Goal: Communication & Community: Answer question/provide support

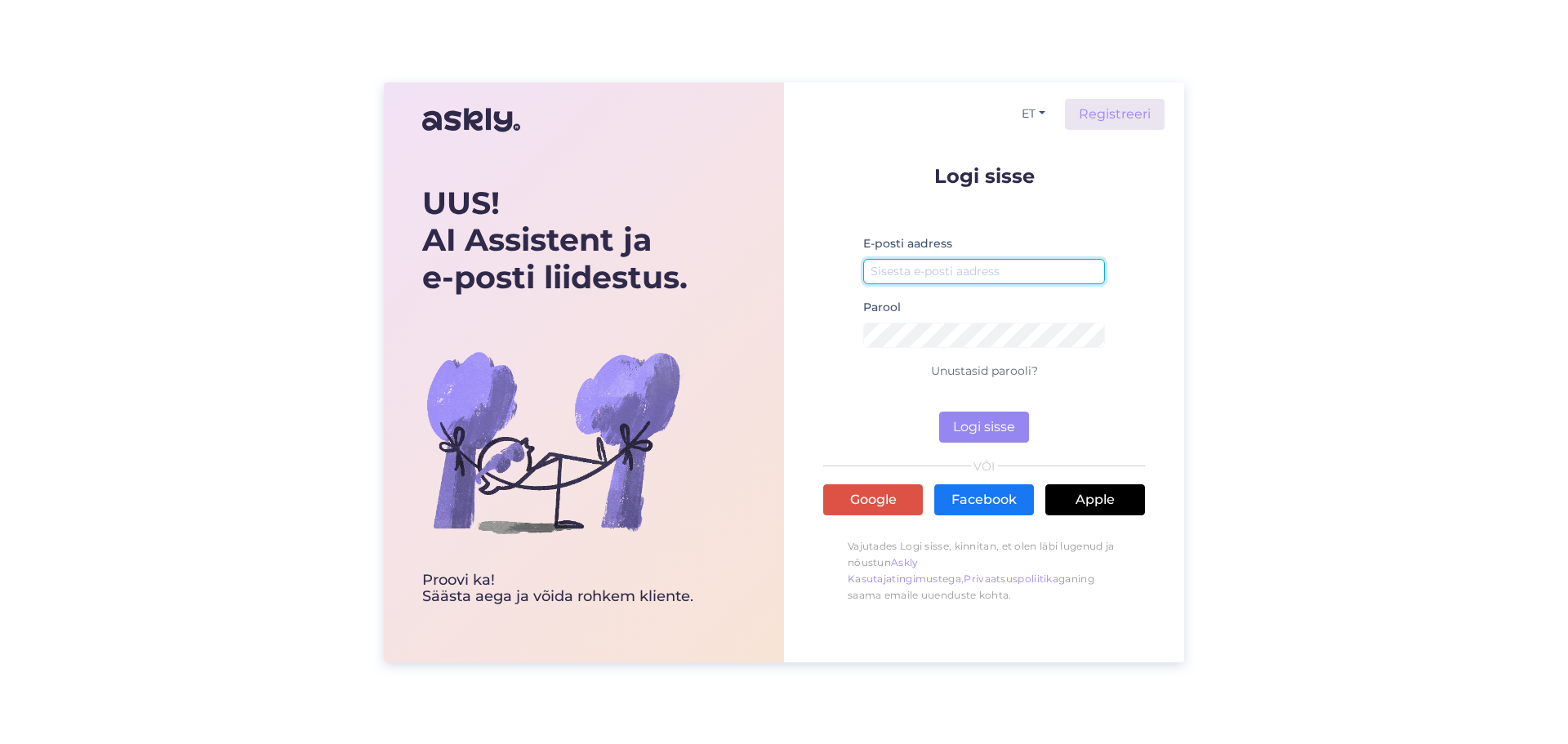
drag, startPoint x: 934, startPoint y: 267, endPoint x: 1567, endPoint y: 445, distance: 657.6
click at [934, 268] on input "email" at bounding box center [984, 271] width 242 height 25
type input "[PERSON_NAME][EMAIL_ADDRESS][DOMAIN_NAME]"
click at [987, 375] on link "Unustasid parooli?" at bounding box center [984, 371] width 107 height 15
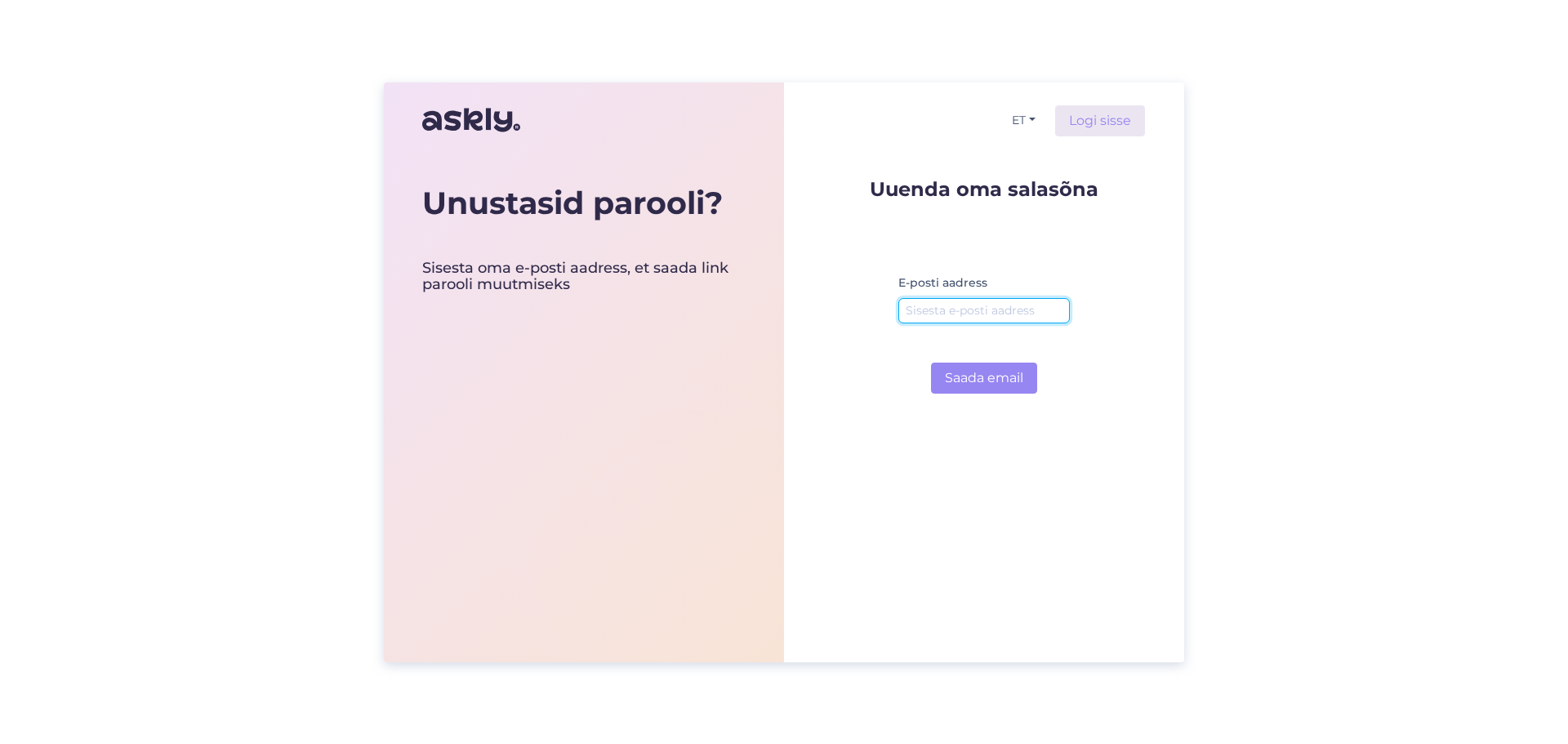
click at [927, 315] on input "email" at bounding box center [984, 311] width 171 height 25
type input "[PERSON_NAME][EMAIL_ADDRESS][DOMAIN_NAME]"
click at [982, 381] on button "Saada email" at bounding box center [984, 378] width 106 height 31
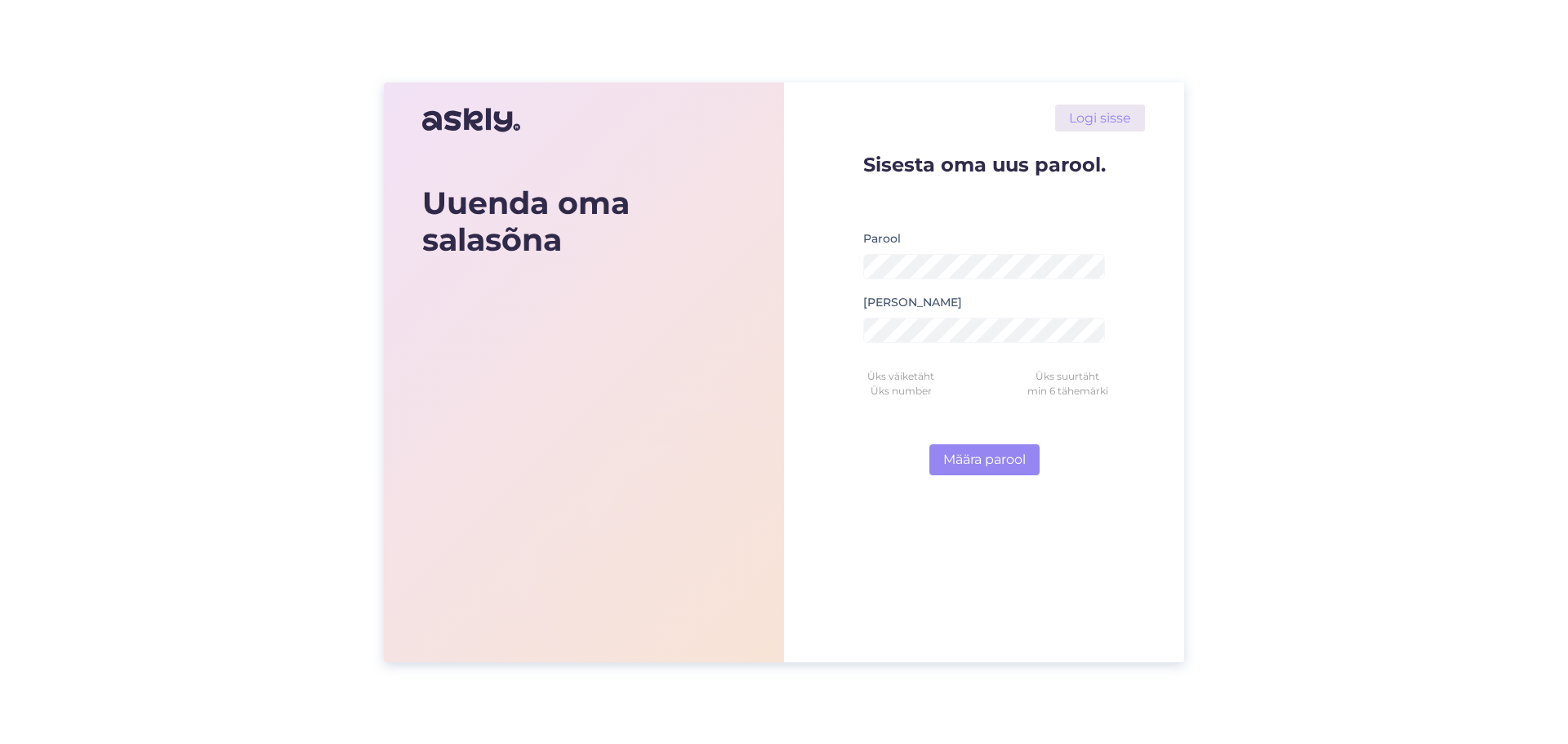
click at [1101, 533] on div "Logi sisse Sisesta oma uus parool. Parool Korda parool Üks väiketäht Üks suurtä…" at bounding box center [984, 373] width 400 height 580
click at [929, 445] on button "Määra parool" at bounding box center [984, 460] width 110 height 31
click at [1128, 460] on form "Sisesta oma uus parool. Parool Parool peab vastama nõuetele Korda parool Salasõ…" at bounding box center [984, 315] width 322 height 321
click at [982, 350] on small "Salasõna peab sobima" at bounding box center [984, 351] width 242 height 9
click at [1087, 431] on form "Sisesta oma uus parool. Parool Parool peab vastama nõuetele Korda parool Salasõ…" at bounding box center [984, 315] width 322 height 321
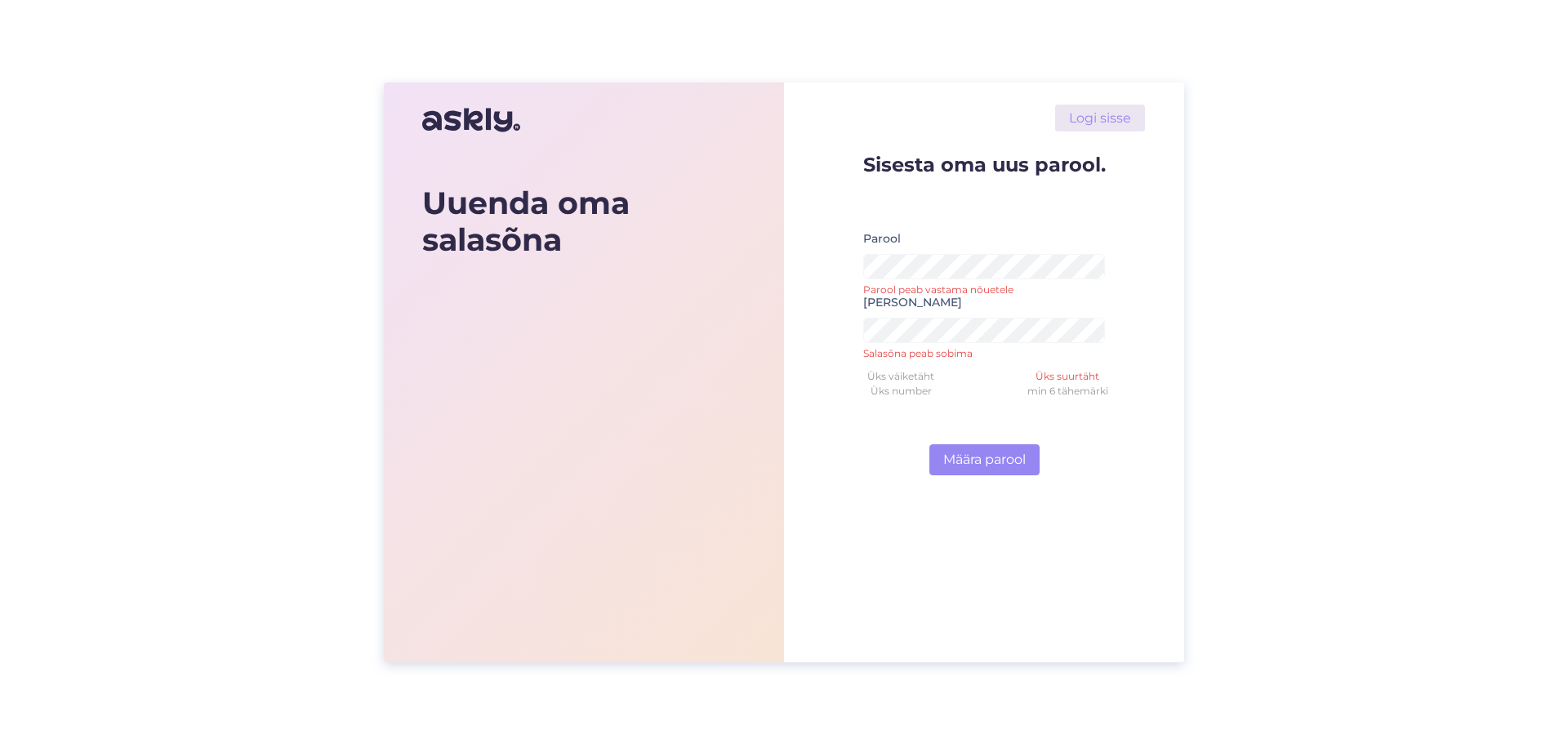
click at [1096, 441] on form "Sisesta oma uus parool. Parool Parool peab vastama nõuetele Korda parool Salasõ…" at bounding box center [984, 315] width 322 height 321
click at [1094, 465] on form "Sisesta oma uus parool. Parool Parool peab vastama nõuetele Korda parool Salasõ…" at bounding box center [984, 315] width 322 height 321
click at [987, 461] on button "Määra parool" at bounding box center [984, 460] width 110 height 31
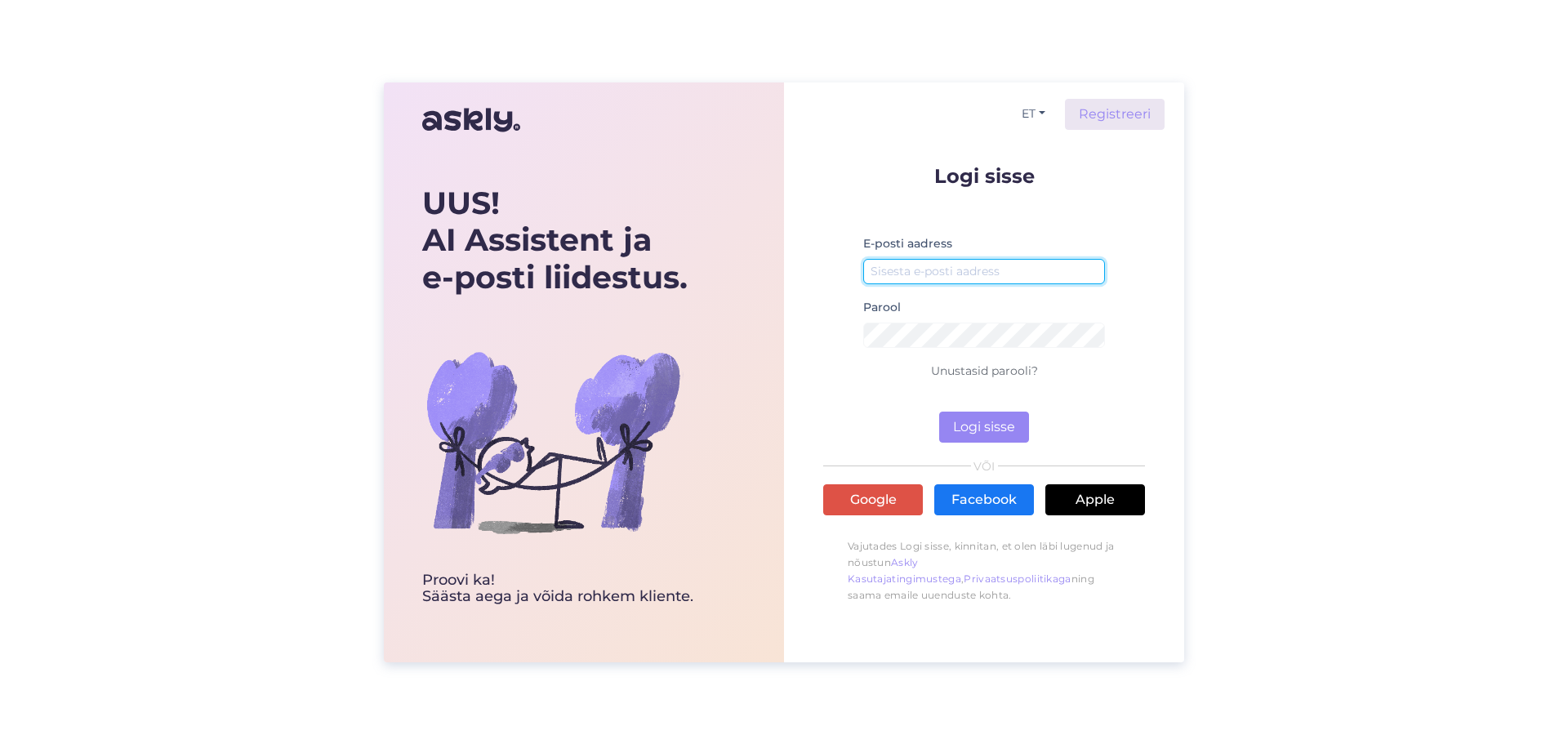
click at [898, 282] on input "email" at bounding box center [984, 271] width 242 height 25
type input "[PERSON_NAME][EMAIL_ADDRESS][DOMAIN_NAME]"
click at [974, 429] on button "Logi sisse" at bounding box center [984, 427] width 89 height 31
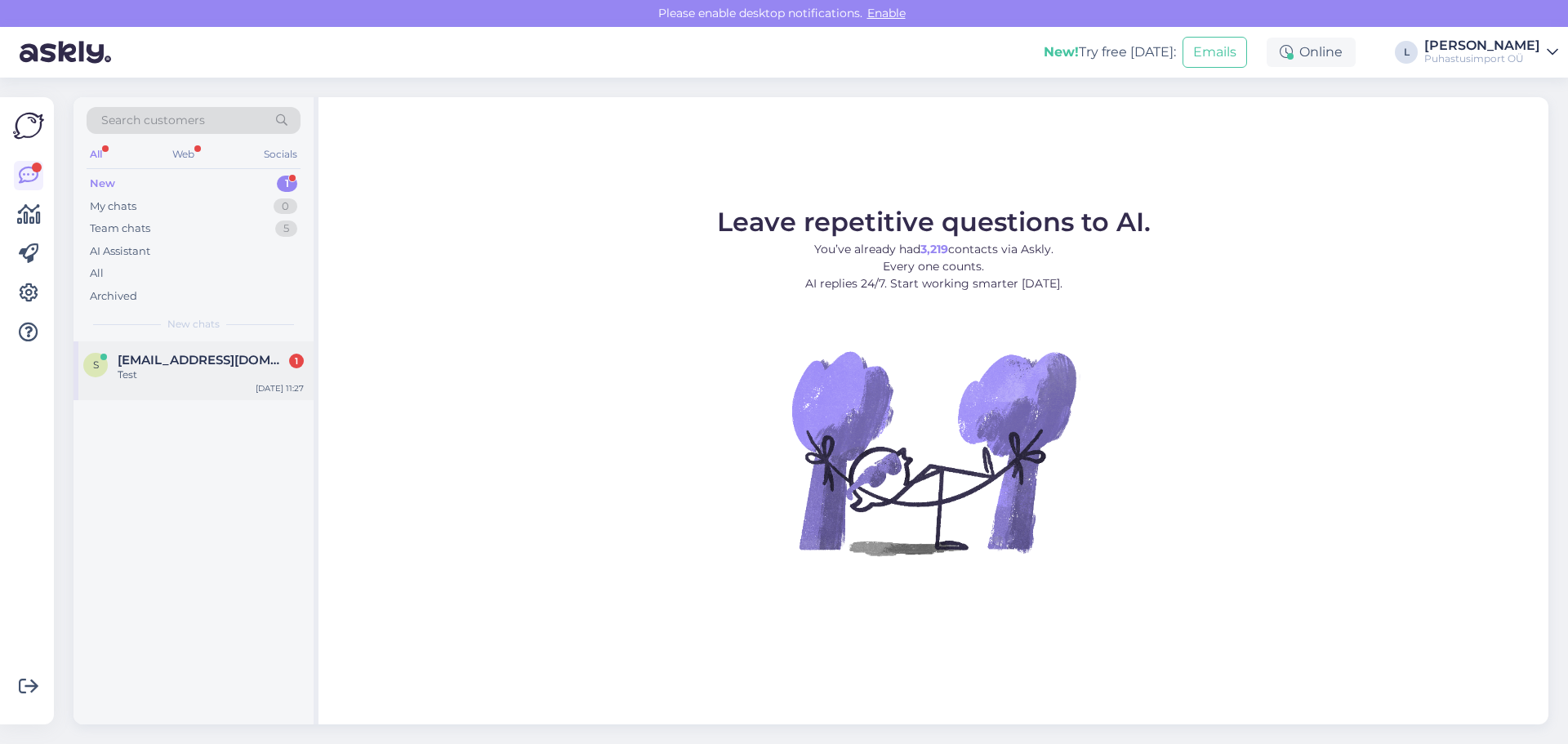
click at [163, 367] on div "Siim.saarik@puhastusimport.ee 1 Test" at bounding box center [211, 367] width 186 height 29
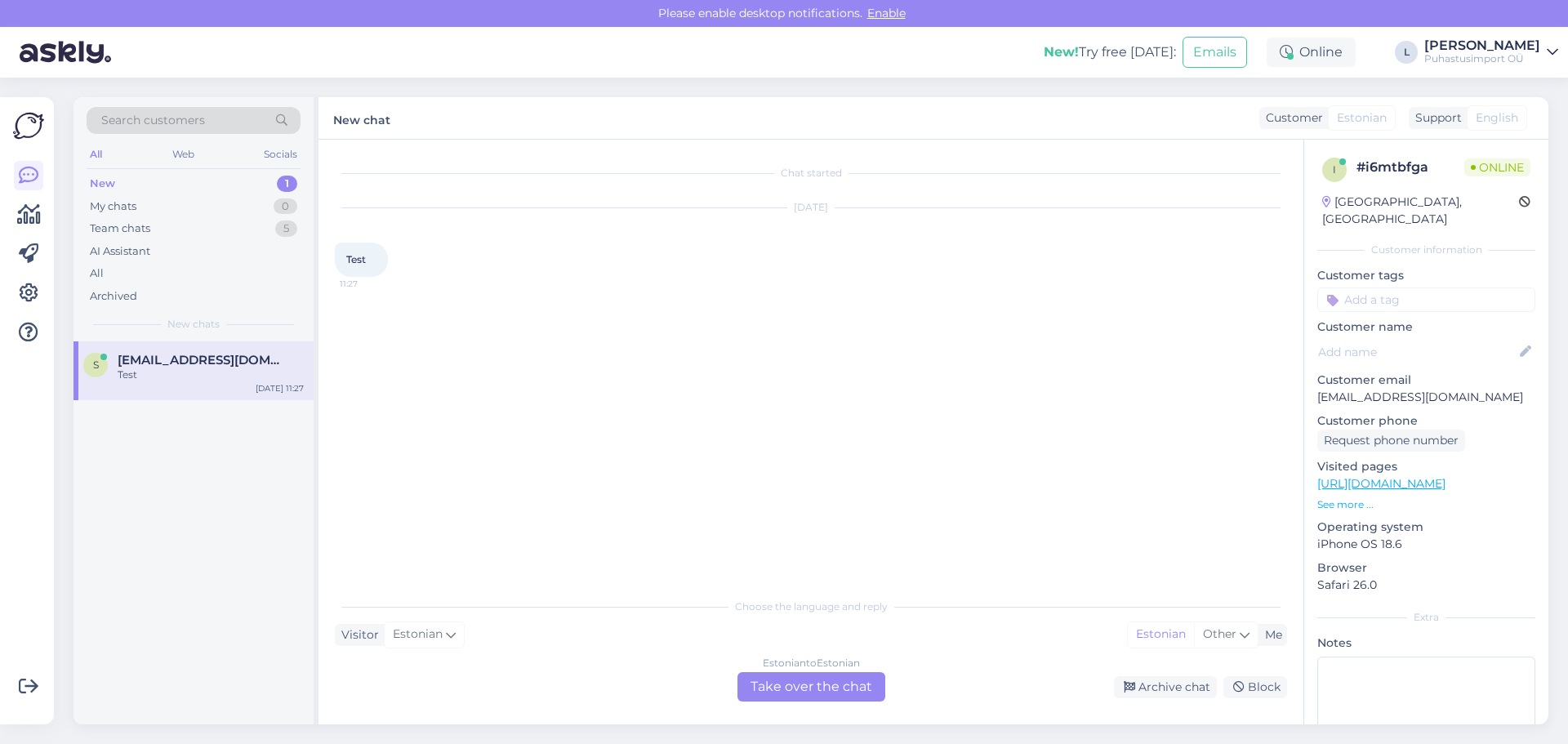
click at [399, 335] on div "Chat started Oct 1 2025 Test 11:27" at bounding box center [818, 365] width 967 height 419
drag, startPoint x: 434, startPoint y: 685, endPoint x: 441, endPoint y: 686, distance: 7.1
click at [436, 686] on div "Estonian to Estonian Take over the chat Archive chat Block" at bounding box center [811, 687] width 952 height 29
click at [842, 687] on div "Estonian to Estonian Take over the chat" at bounding box center [810, 687] width 148 height 29
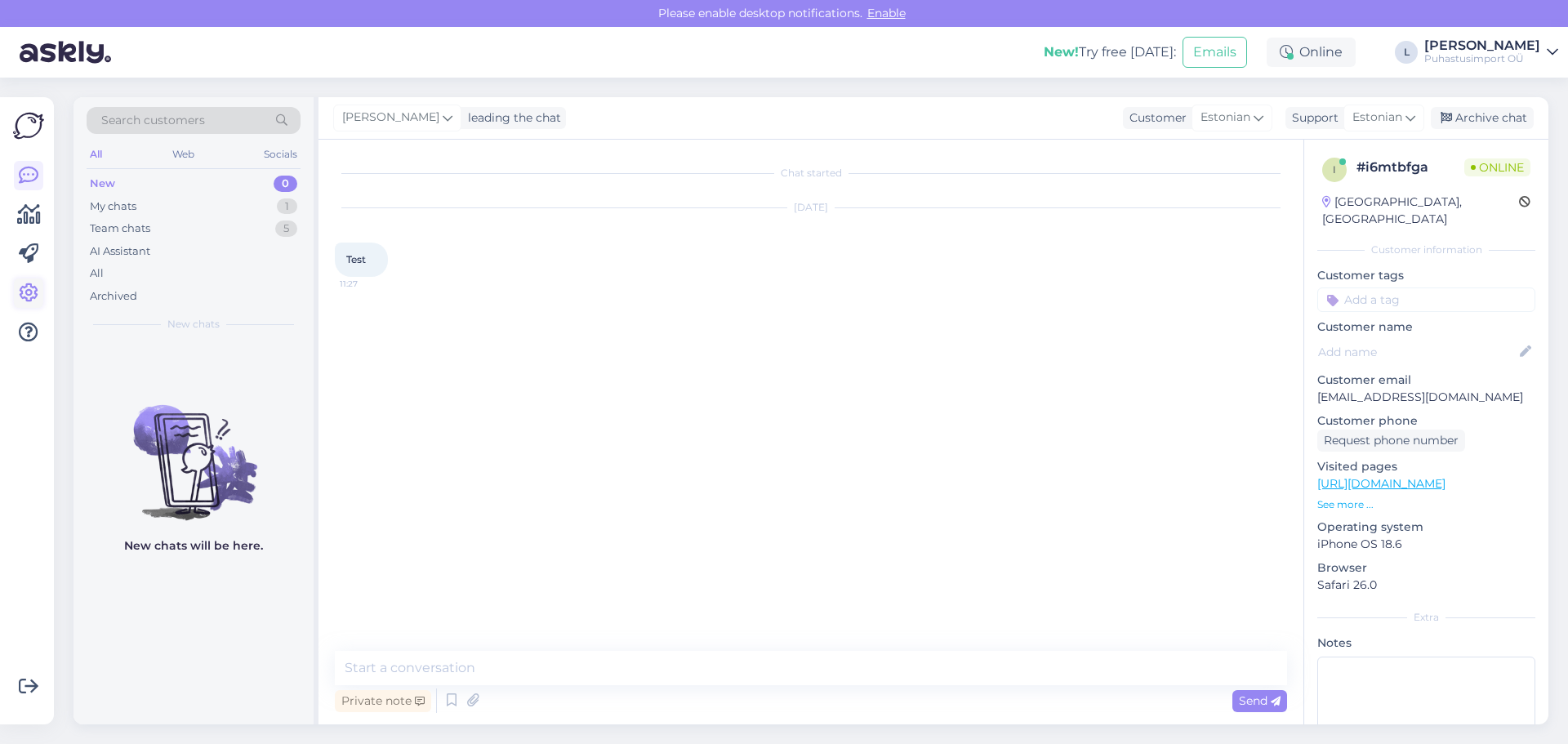
click at [22, 293] on icon at bounding box center [28, 293] width 20 height 20
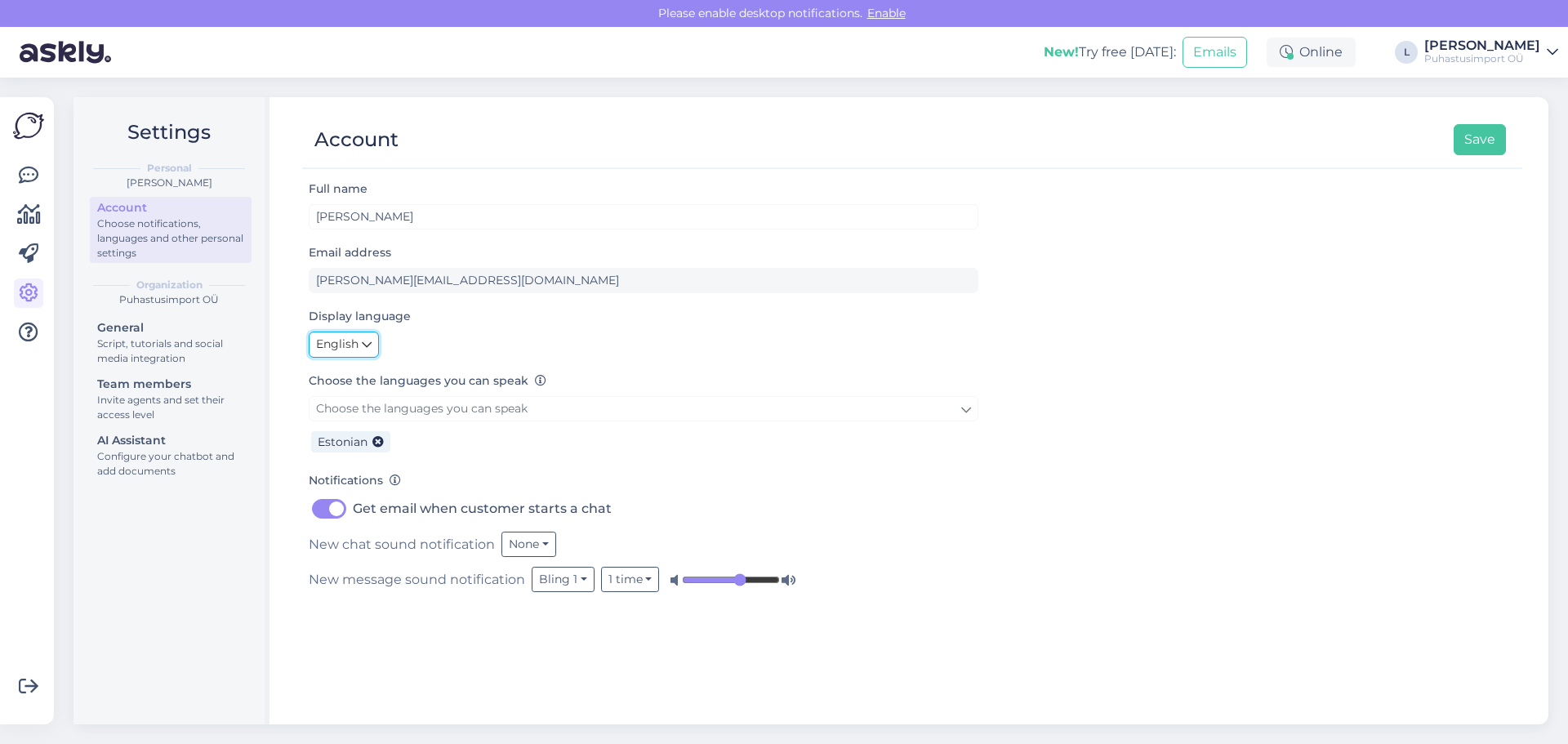
click at [360, 345] on link "English" at bounding box center [344, 345] width 71 height 26
click at [360, 373] on link "Eesti" at bounding box center [347, 380] width 77 height 26
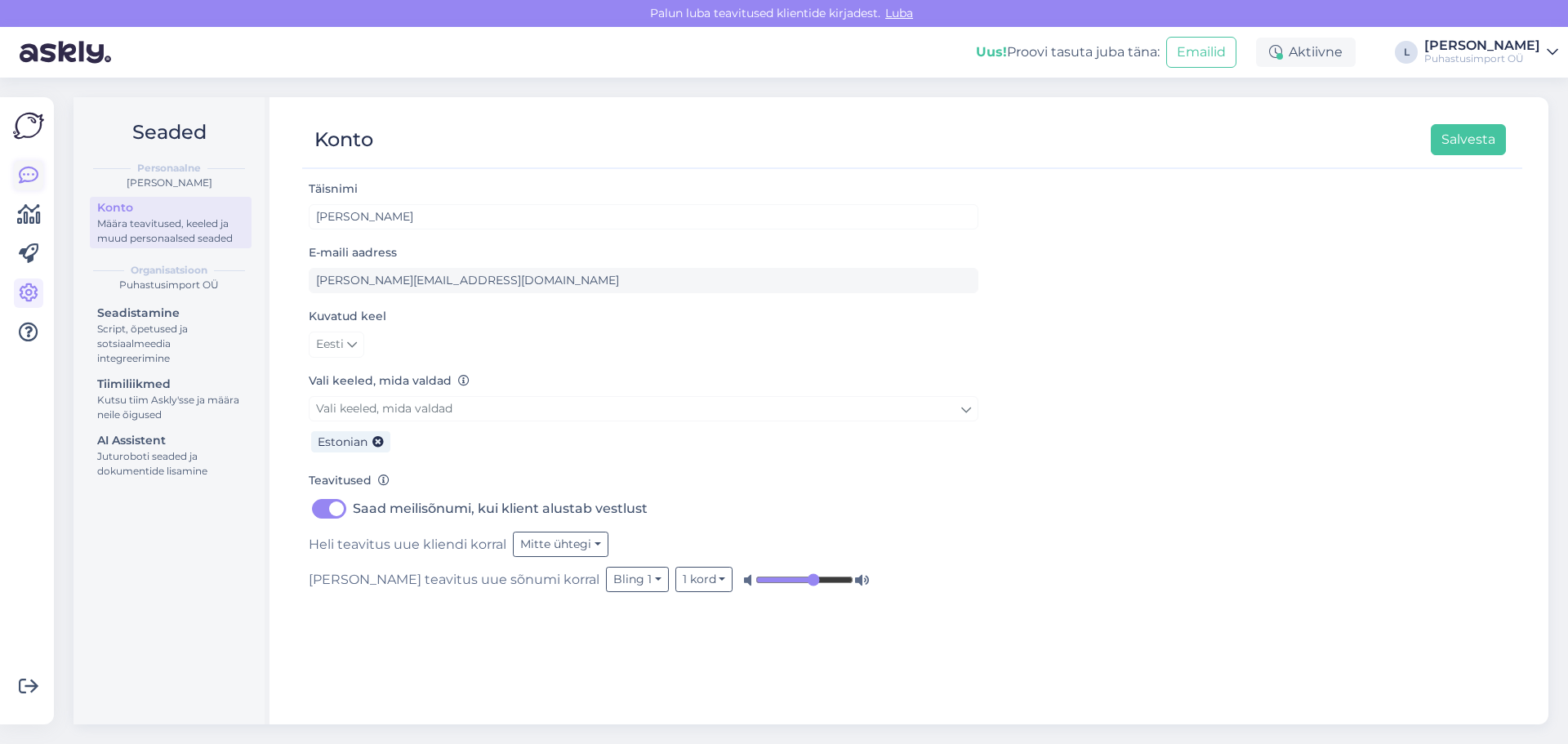
click at [26, 176] on icon at bounding box center [28, 175] width 20 height 20
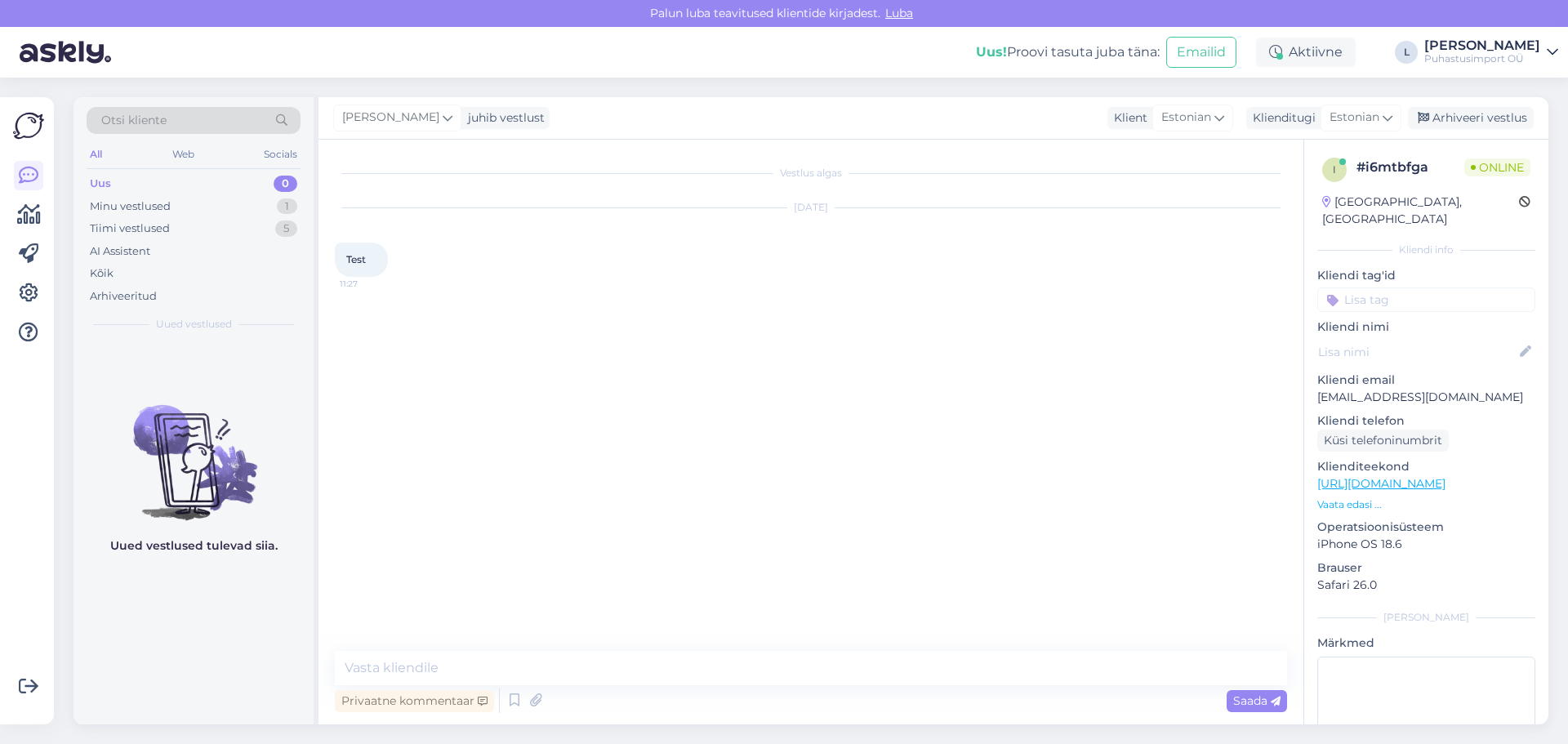
click at [594, 704] on div "Privaatne kommentaar Saada" at bounding box center [811, 701] width 952 height 31
click at [417, 668] on textarea at bounding box center [811, 668] width 952 height 34
type textarea "tsau"
click at [1381, 429] on div "Küsi telefoninumbrit" at bounding box center [1383, 440] width 132 height 22
click at [1473, 112] on div "Arhiveeri vestlus" at bounding box center [1471, 118] width 126 height 22
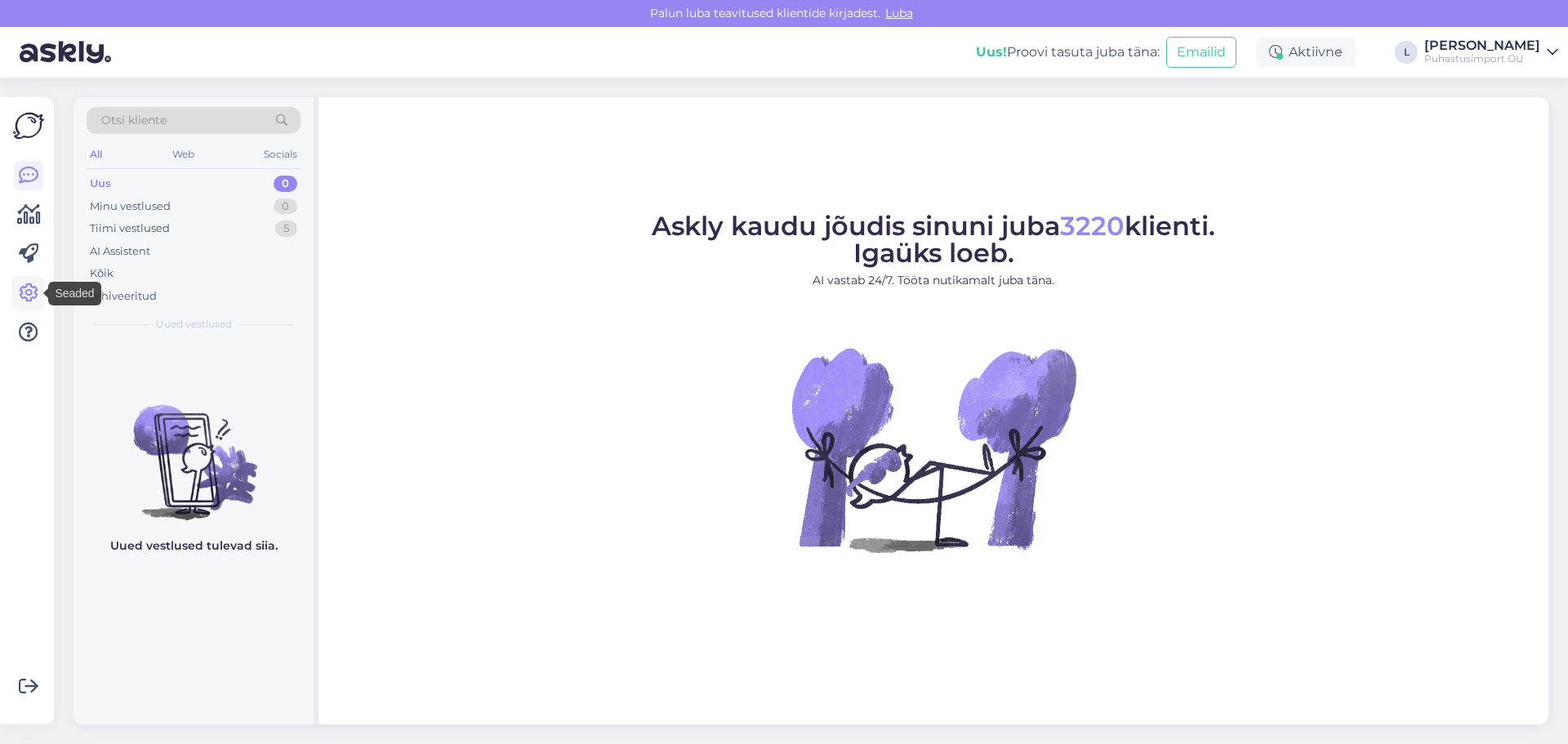
click at [34, 288] on icon at bounding box center [28, 293] width 20 height 20
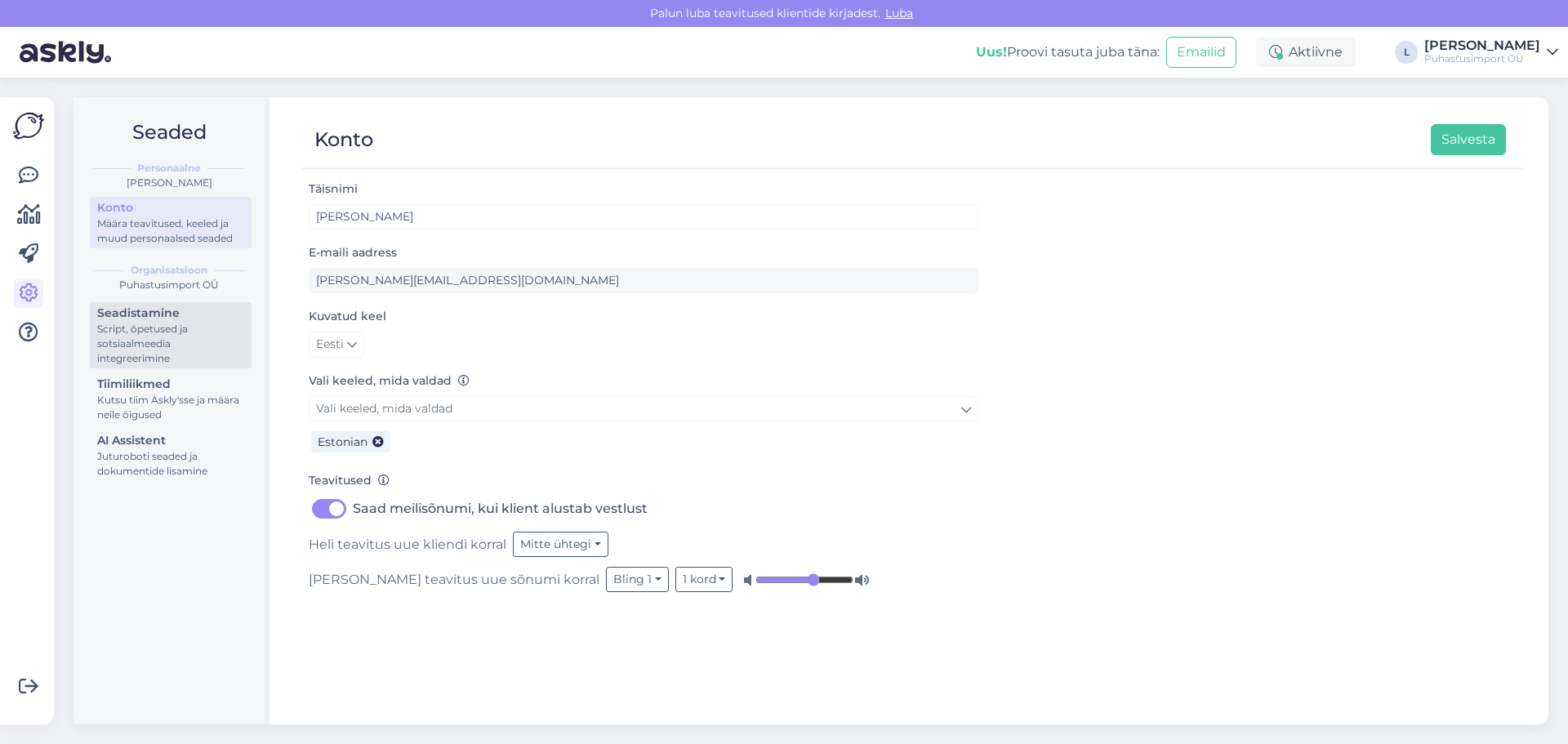
click at [146, 327] on div "Script, õpetused ja sotsiaalmeedia integreerimine" at bounding box center [170, 344] width 147 height 44
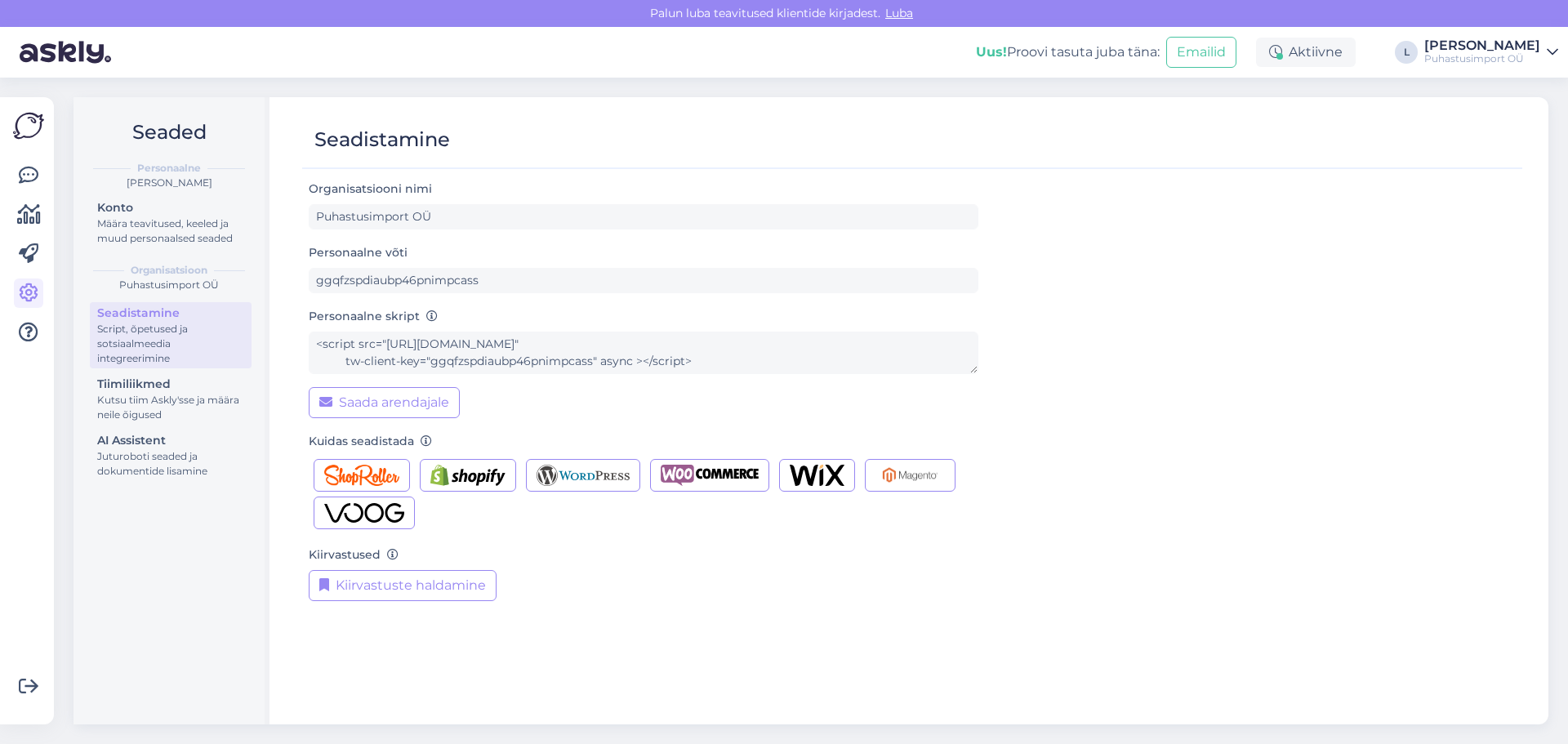
click at [26, 199] on div at bounding box center [28, 254] width 29 height 186
click at [34, 220] on icon at bounding box center [28, 215] width 24 height 20
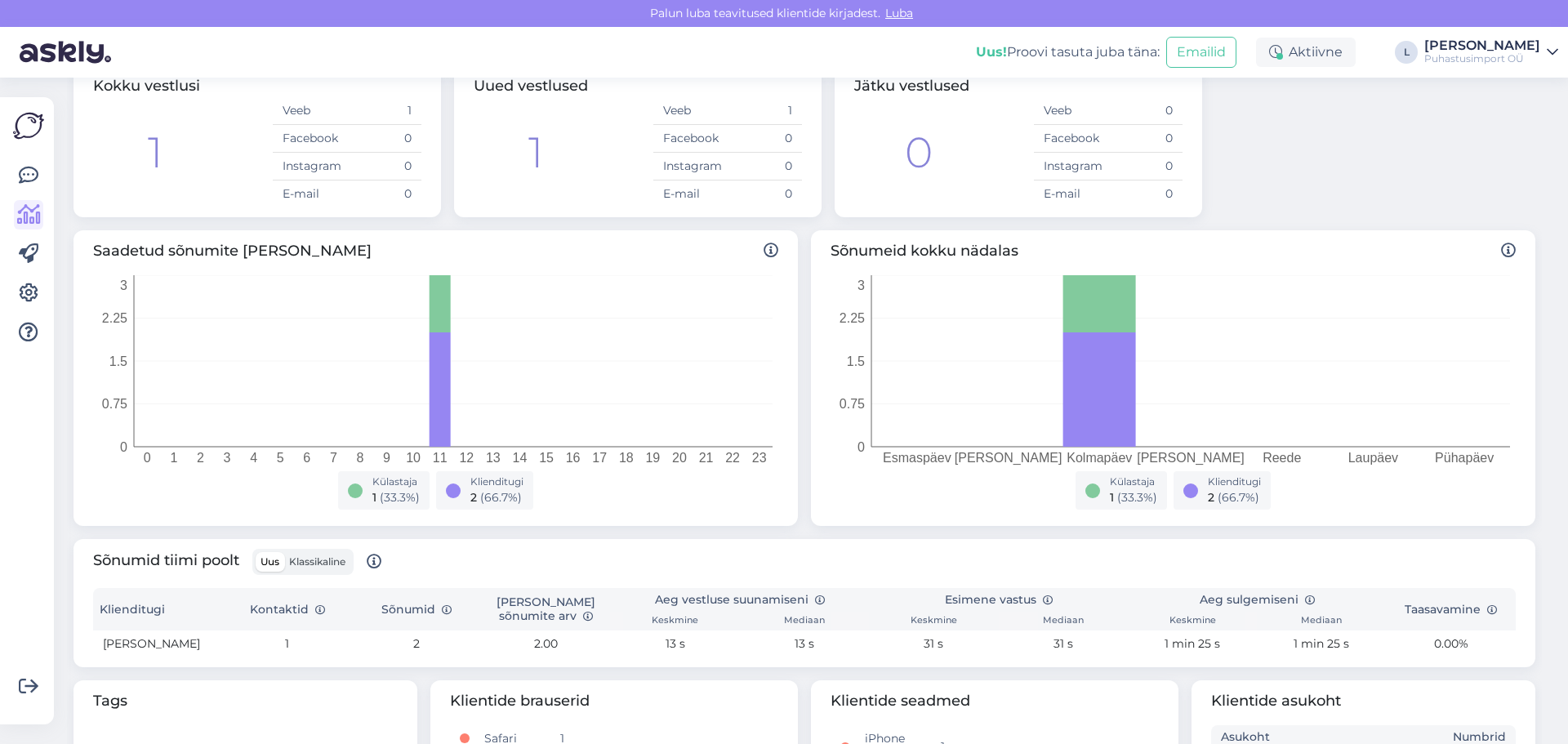
scroll to position [323, 0]
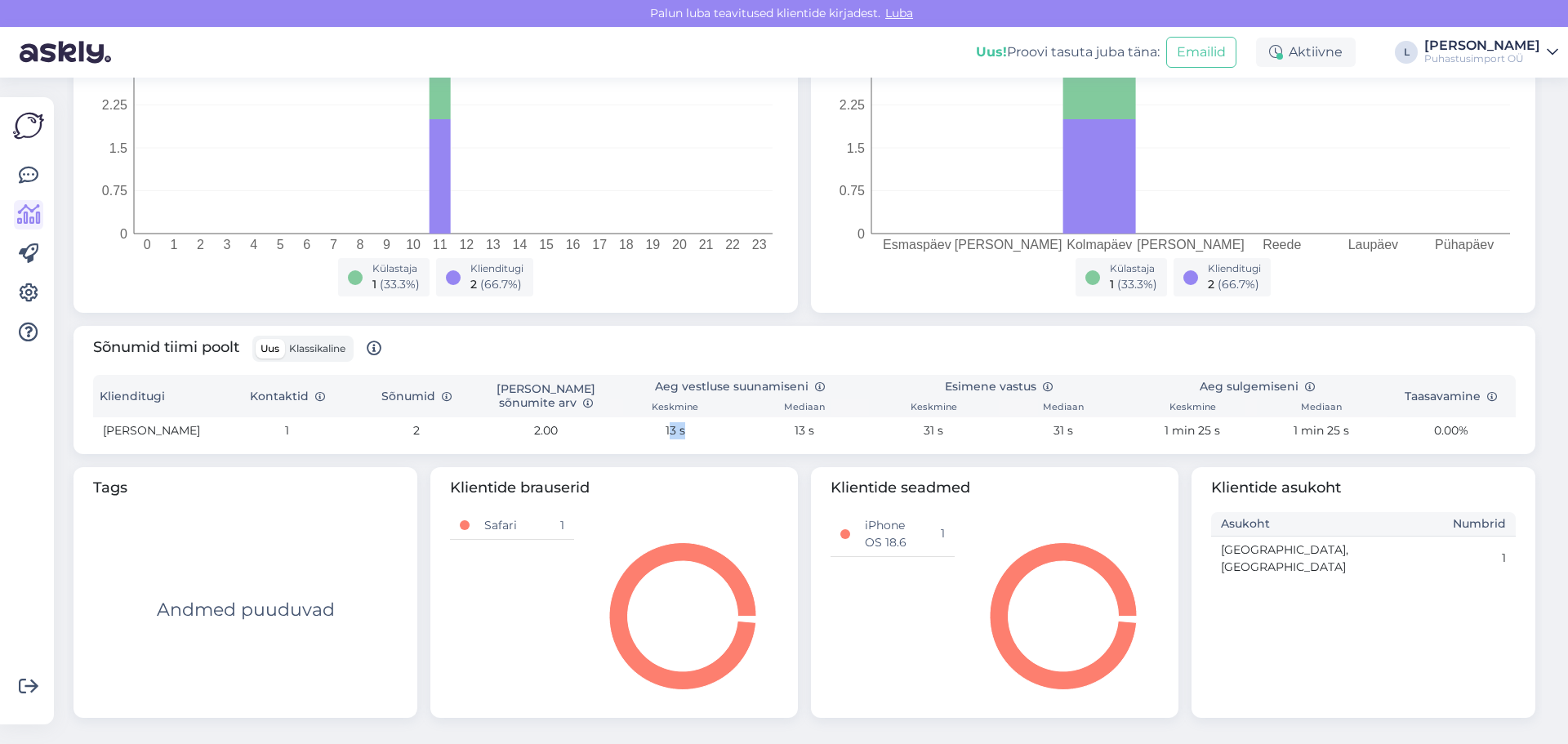
drag, startPoint x: 665, startPoint y: 434, endPoint x: 687, endPoint y: 435, distance: 22.0
click at [687, 435] on td "13 s" at bounding box center [674, 430] width 129 height 27
click at [657, 451] on div "Sõnumid tiimi poolt Uus Klassikaline Klienditugi Kontaktid Sõnumid Keskmine sõn…" at bounding box center [804, 390] width 1462 height 128
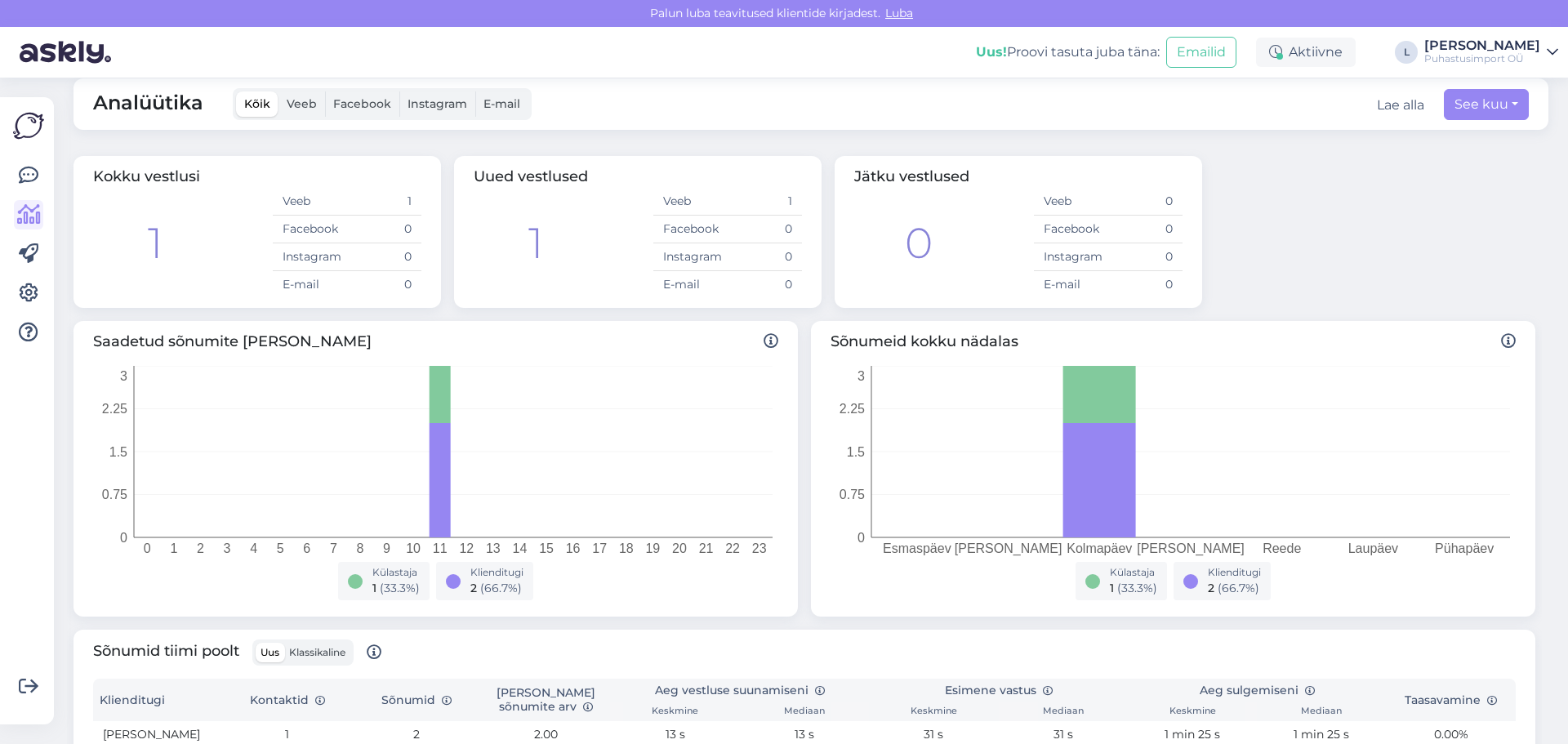
scroll to position [0, 0]
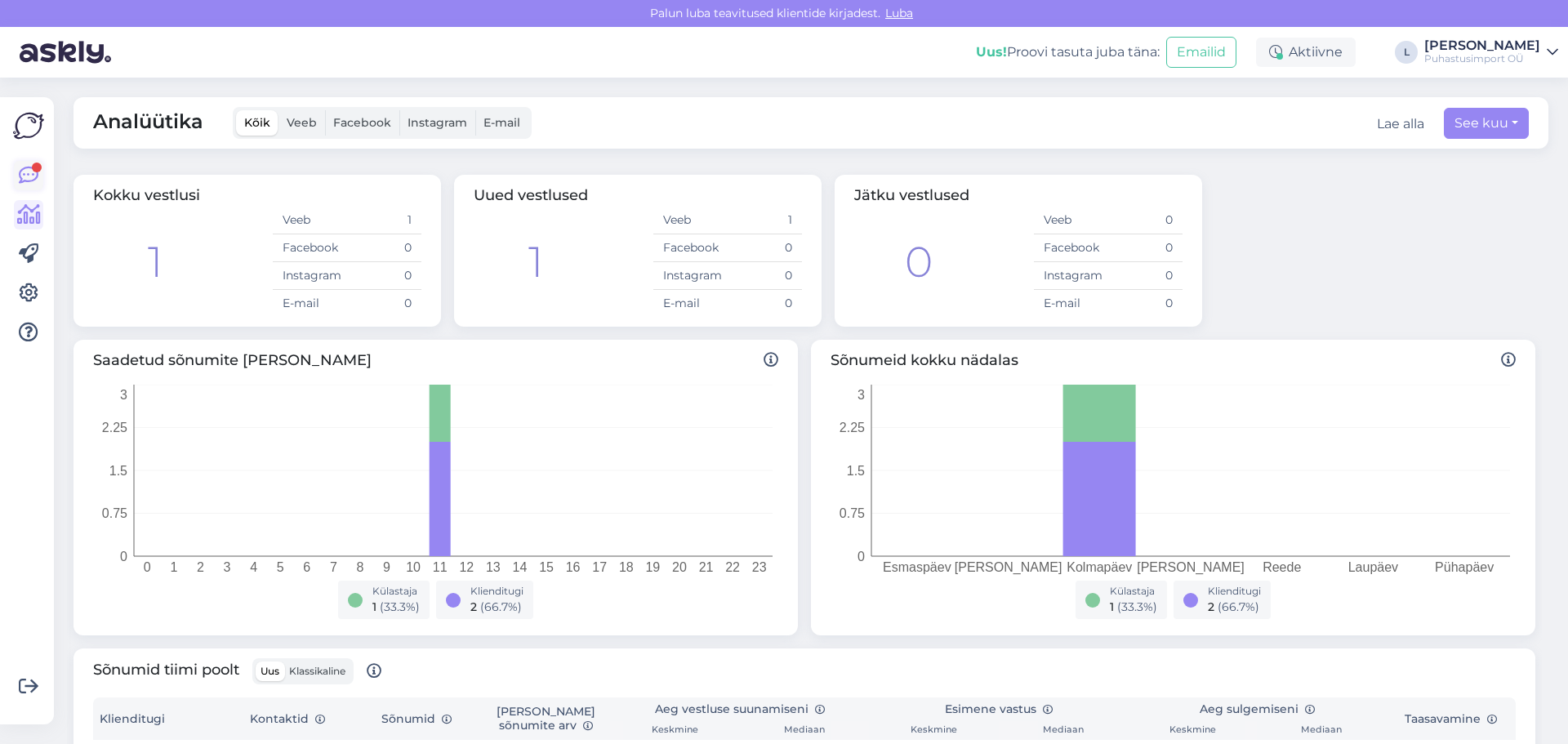
click at [39, 176] on link at bounding box center [28, 175] width 29 height 29
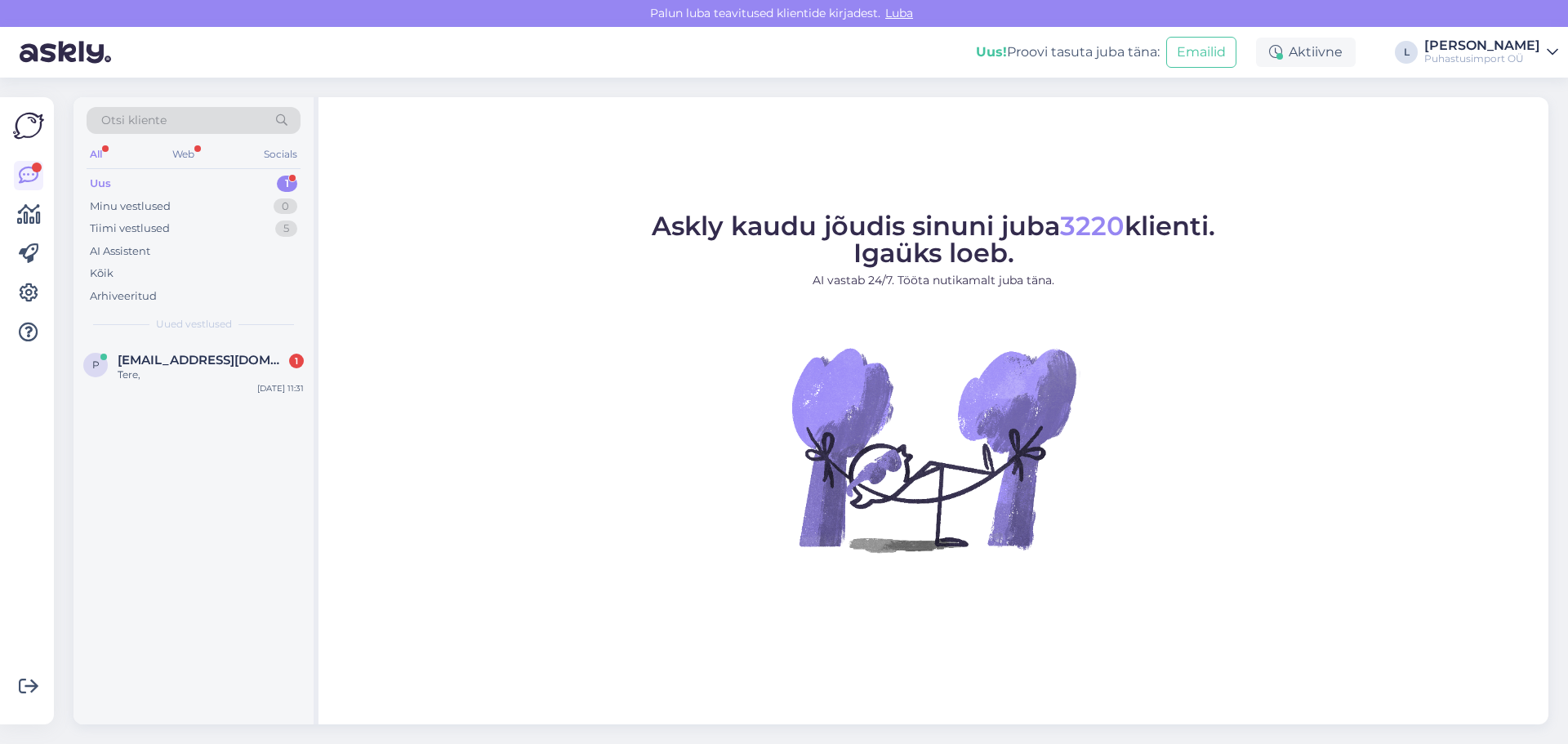
drag, startPoint x: 181, startPoint y: 373, endPoint x: 164, endPoint y: 424, distance: 53.8
click at [164, 423] on div "p piret@puhastusimport.ee 1 Tere, Oct 1 11:31" at bounding box center [193, 533] width 240 height 383
click at [185, 385] on div "p piret@puhastusimport.ee 1 Oct 1 11:31" at bounding box center [193, 371] width 240 height 58
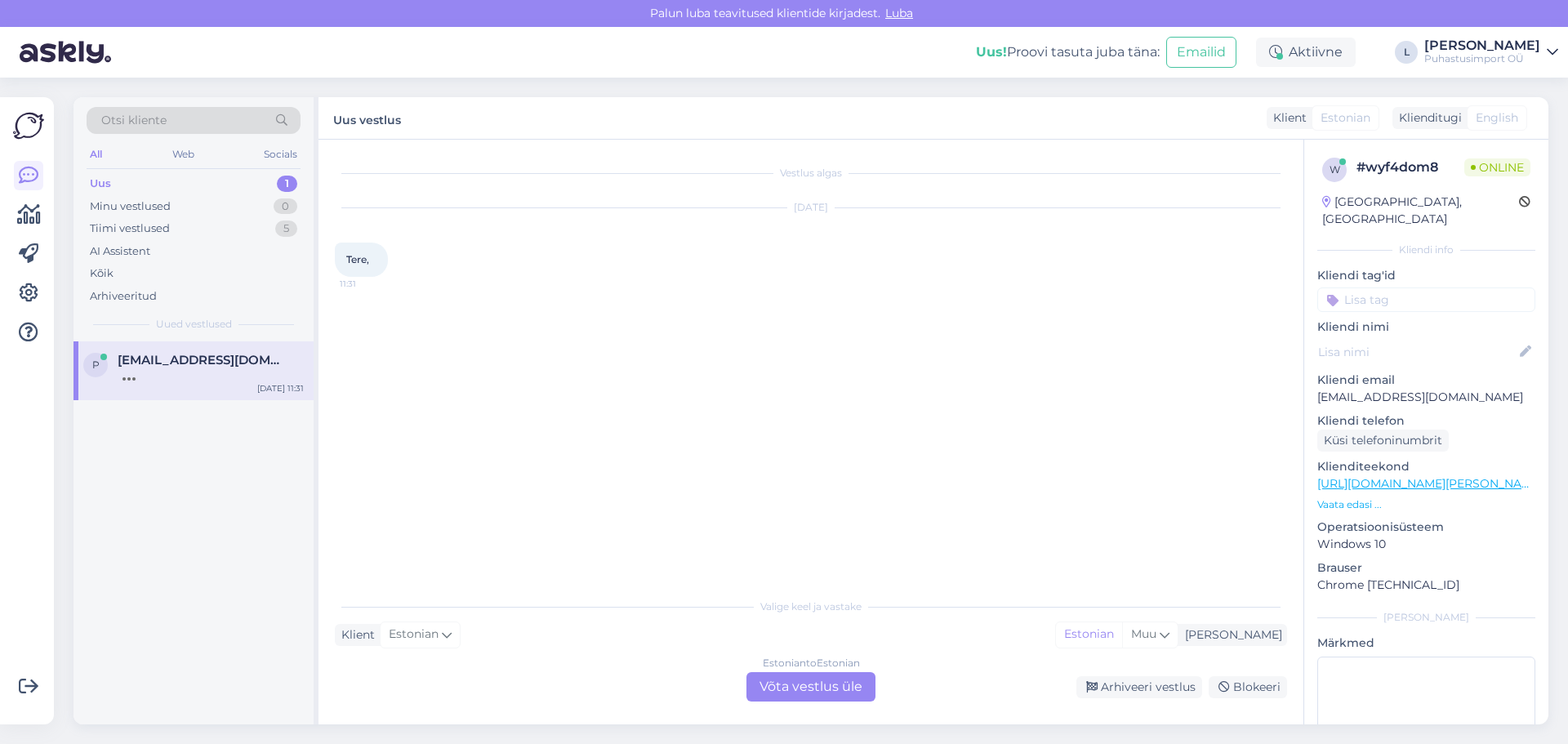
drag, startPoint x: 824, startPoint y: 689, endPoint x: 900, endPoint y: 682, distance: 76.3
click at [828, 690] on div "Estonian to Estonian Võta vestlus üle" at bounding box center [810, 687] width 129 height 29
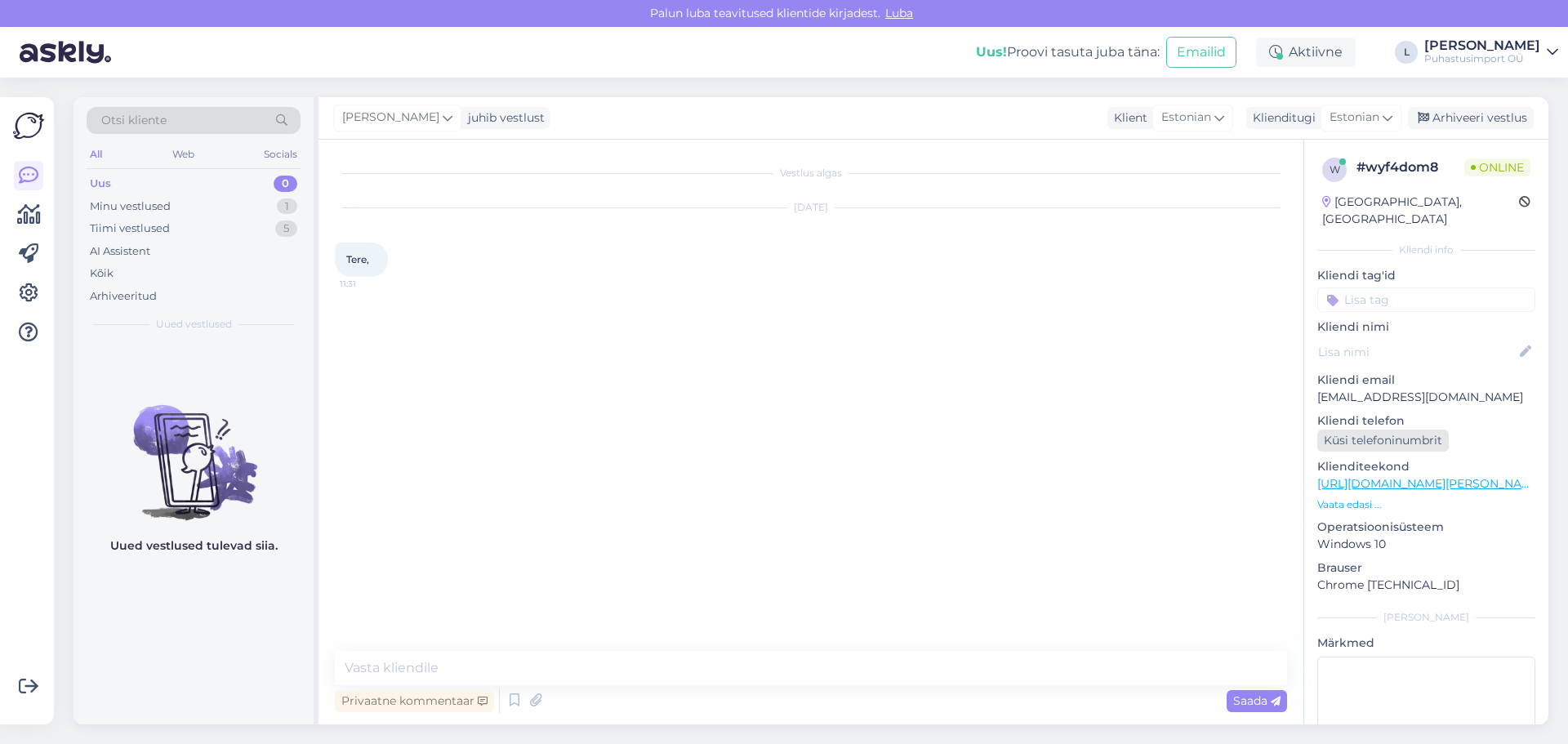
drag, startPoint x: 1373, startPoint y: 420, endPoint x: 1383, endPoint y: 420, distance: 10.0
click at [1375, 429] on div "Küsi telefoninumbrit" at bounding box center [1383, 440] width 132 height 22
click at [377, 671] on textarea at bounding box center [811, 668] width 952 height 34
type textarea "on on"
click at [1247, 694] on span "Saada" at bounding box center [1256, 702] width 47 height 15
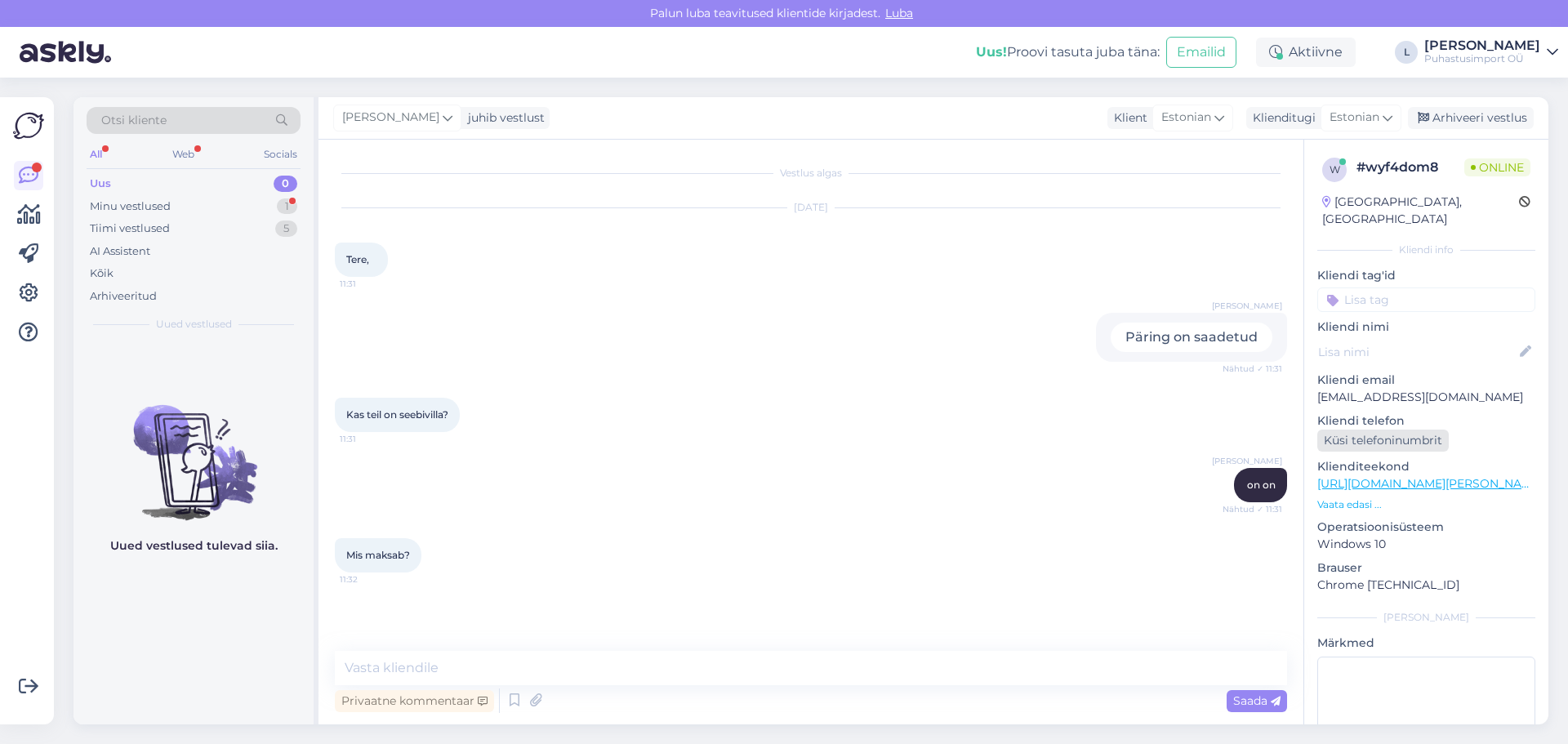
click at [1372, 429] on div "Küsi telefoninumbrit" at bounding box center [1383, 440] width 132 height 22
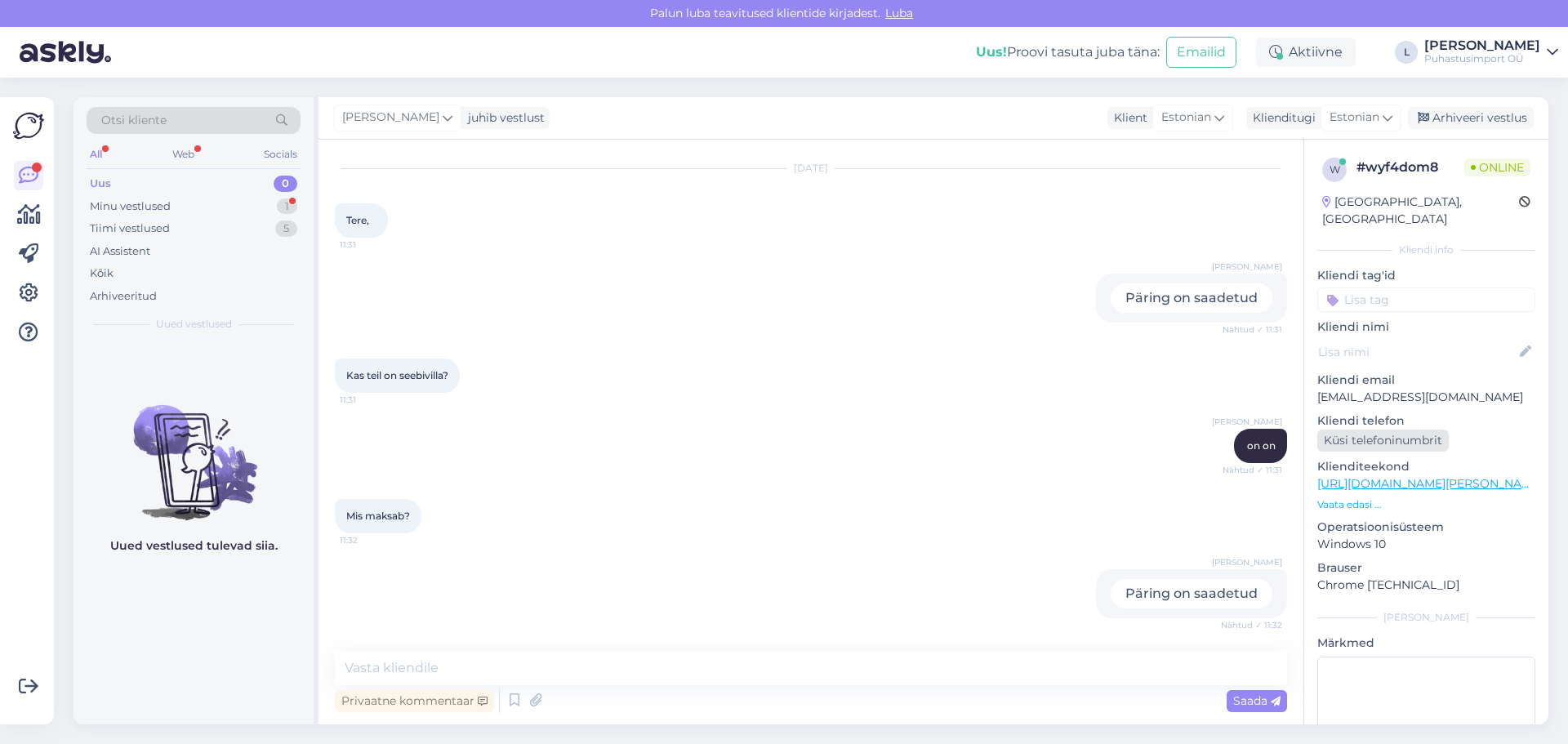
scroll to position [109, 0]
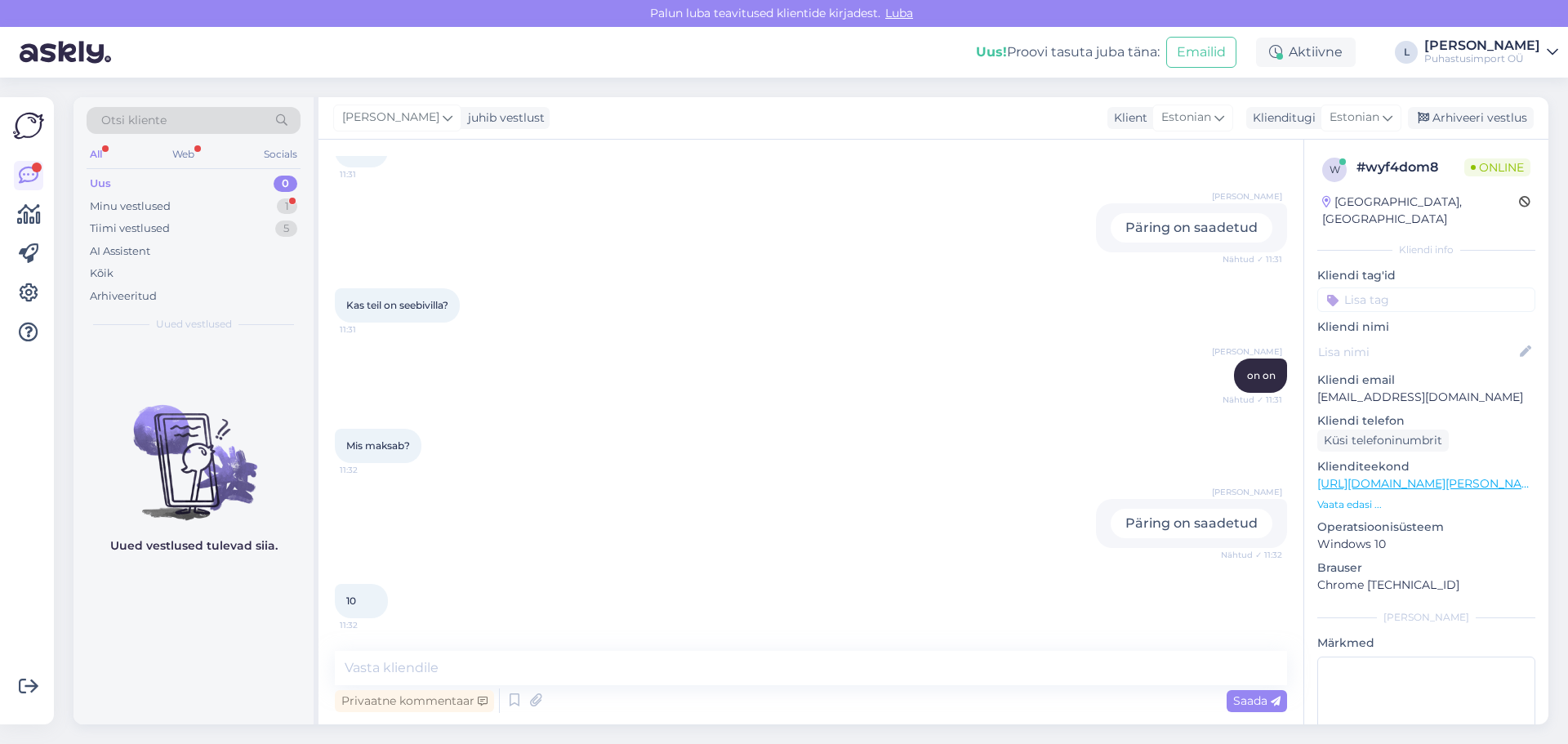
click at [1357, 497] on p "Vaata edasi ..." at bounding box center [1426, 505] width 218 height 15
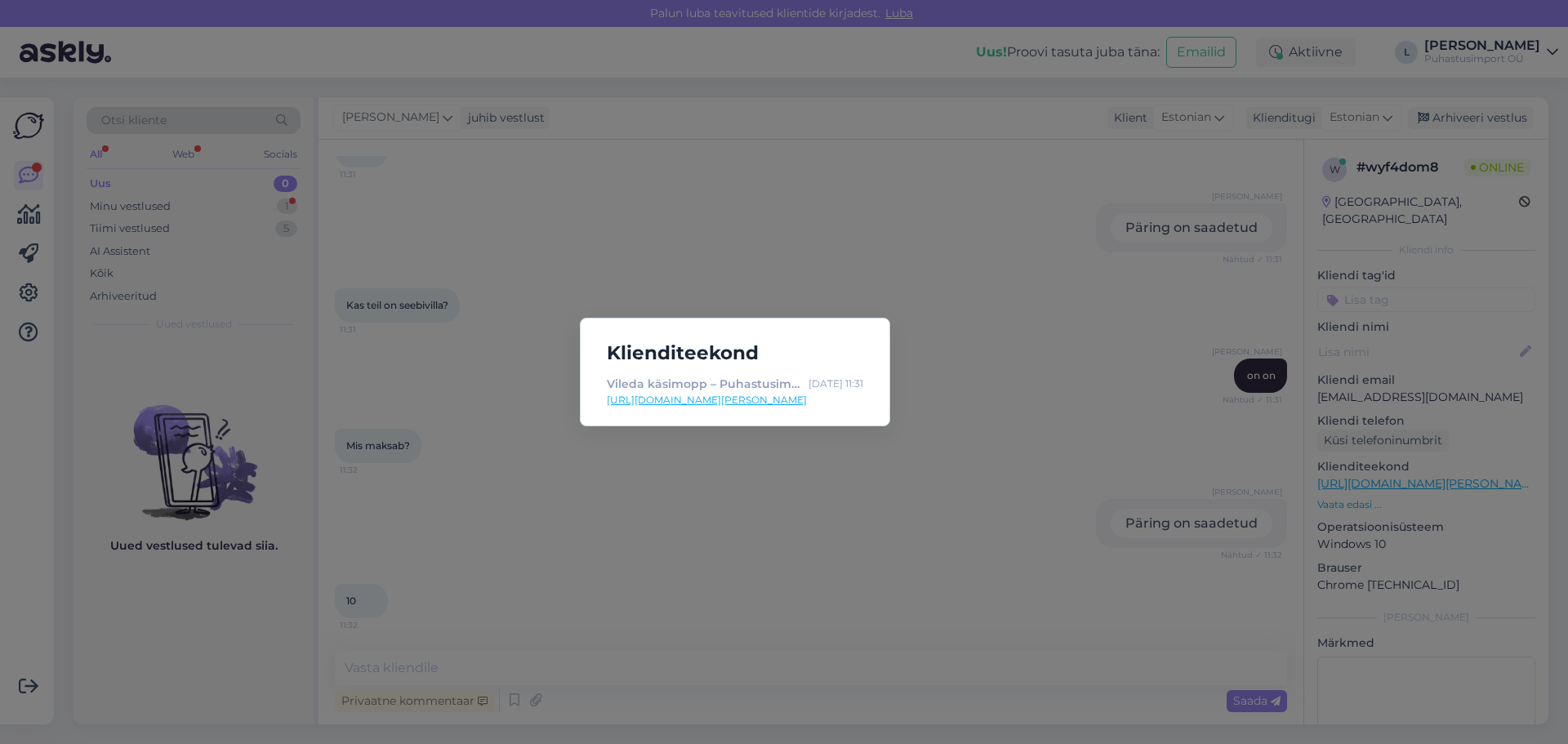
click at [758, 399] on link "https://www.puhastusimport.ee/et/swep-duo-kasimopp-kinnas-r-microplus-pro" at bounding box center [735, 400] width 256 height 15
click at [1310, 410] on div "Klienditeekond Vileda käsimopp – Puhastusimport Oct 1 11:31 https://www.puhastu…" at bounding box center [784, 372] width 1568 height 744
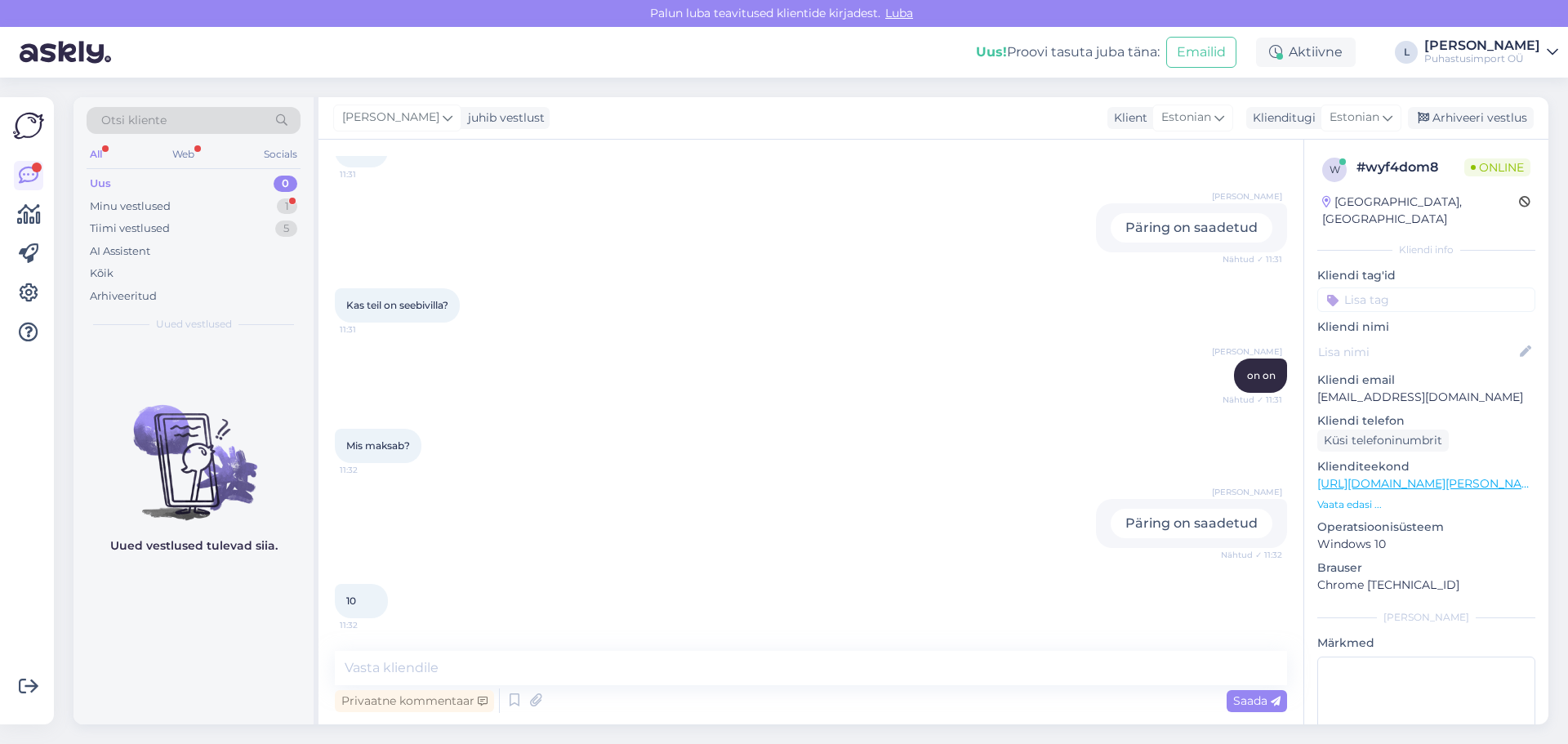
click at [1358, 497] on p "Vaata edasi ..." at bounding box center [1426, 505] width 218 height 15
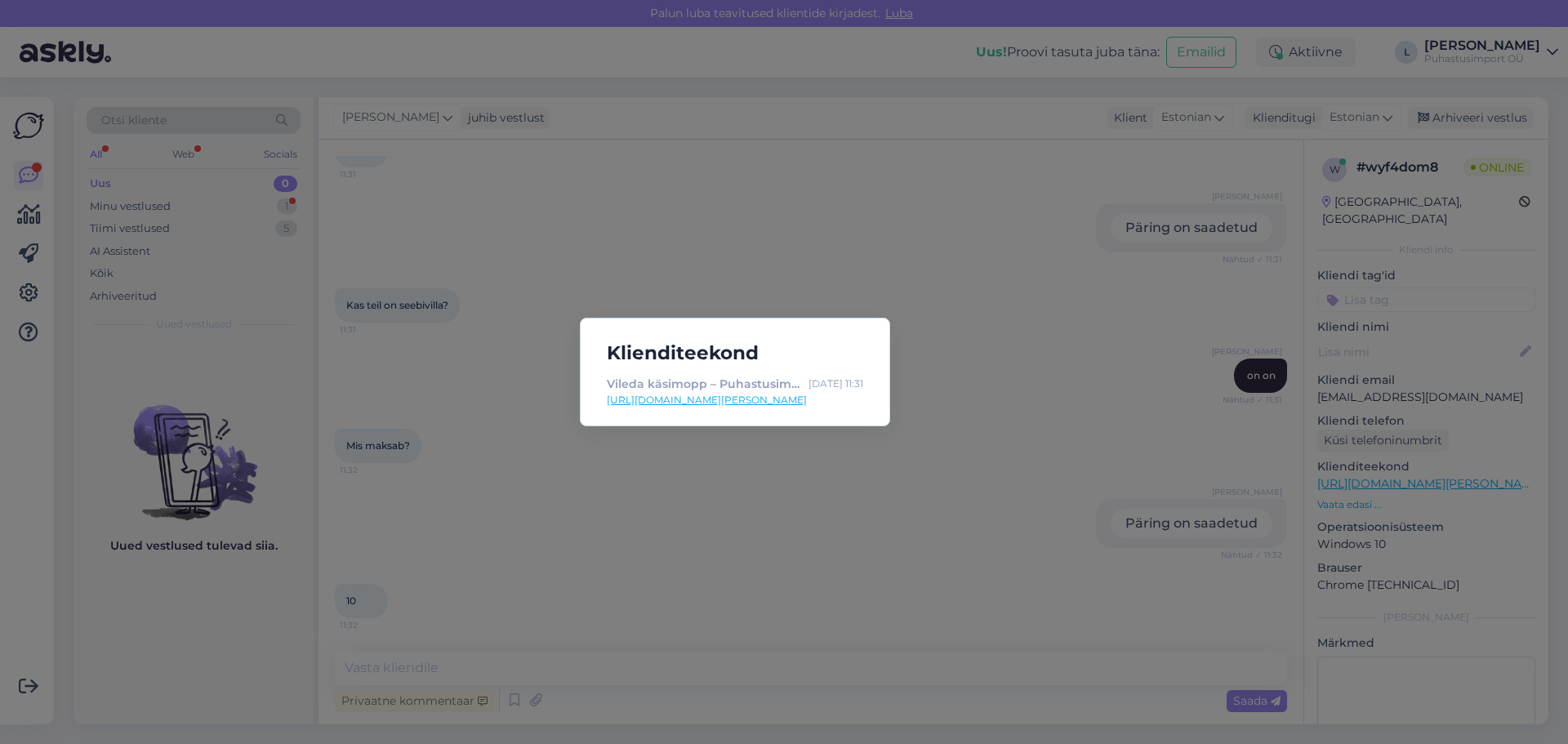
click at [815, 551] on div "Klienditeekond Vileda käsimopp – Puhastusimport Oct 1 11:31 https://www.puhastu…" at bounding box center [784, 372] width 1568 height 744
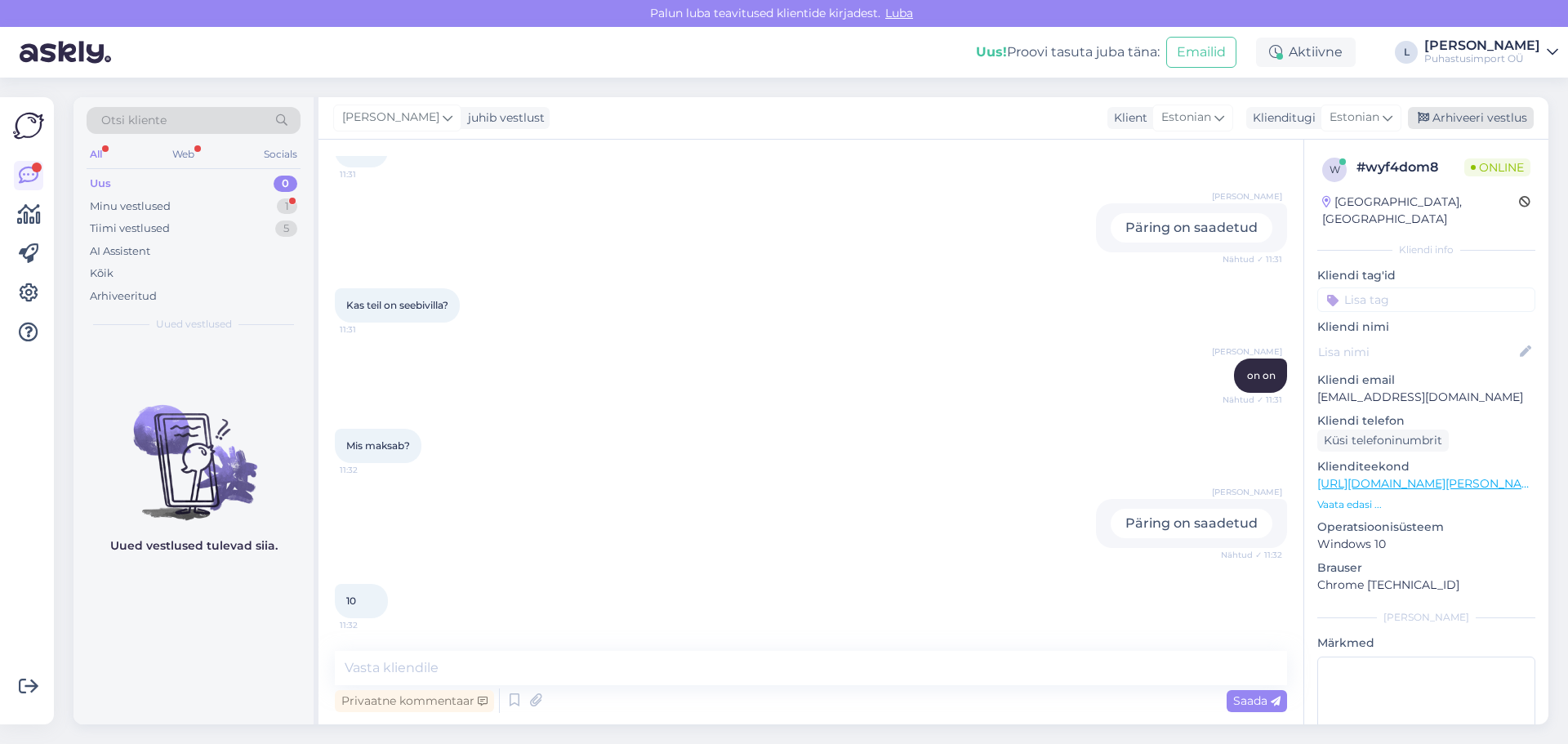
click at [1462, 112] on div "Arhiveeri vestlus" at bounding box center [1471, 118] width 126 height 22
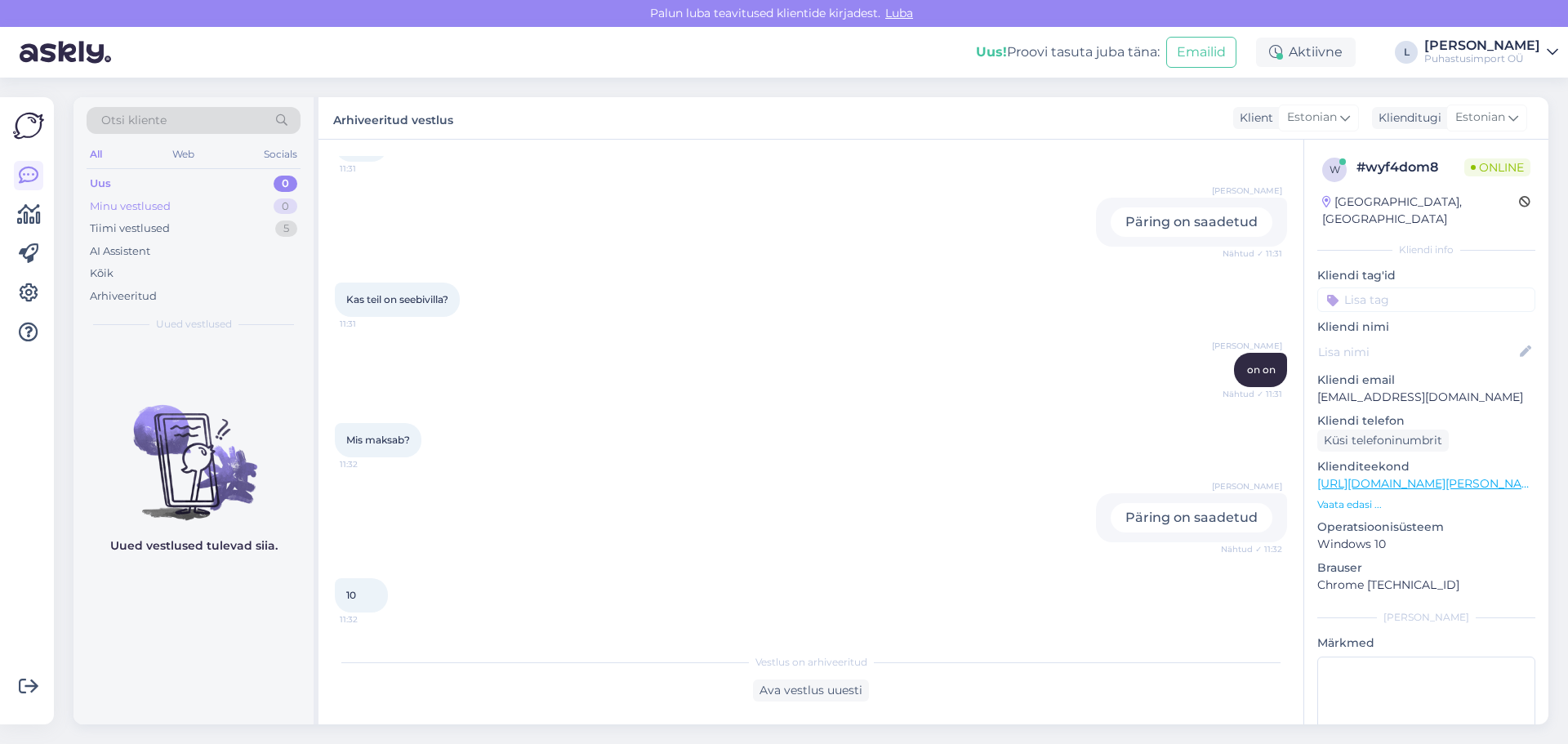
click at [225, 214] on div "Minu vestlused 0" at bounding box center [193, 206] width 214 height 23
